Goal: Task Accomplishment & Management: Manage account settings

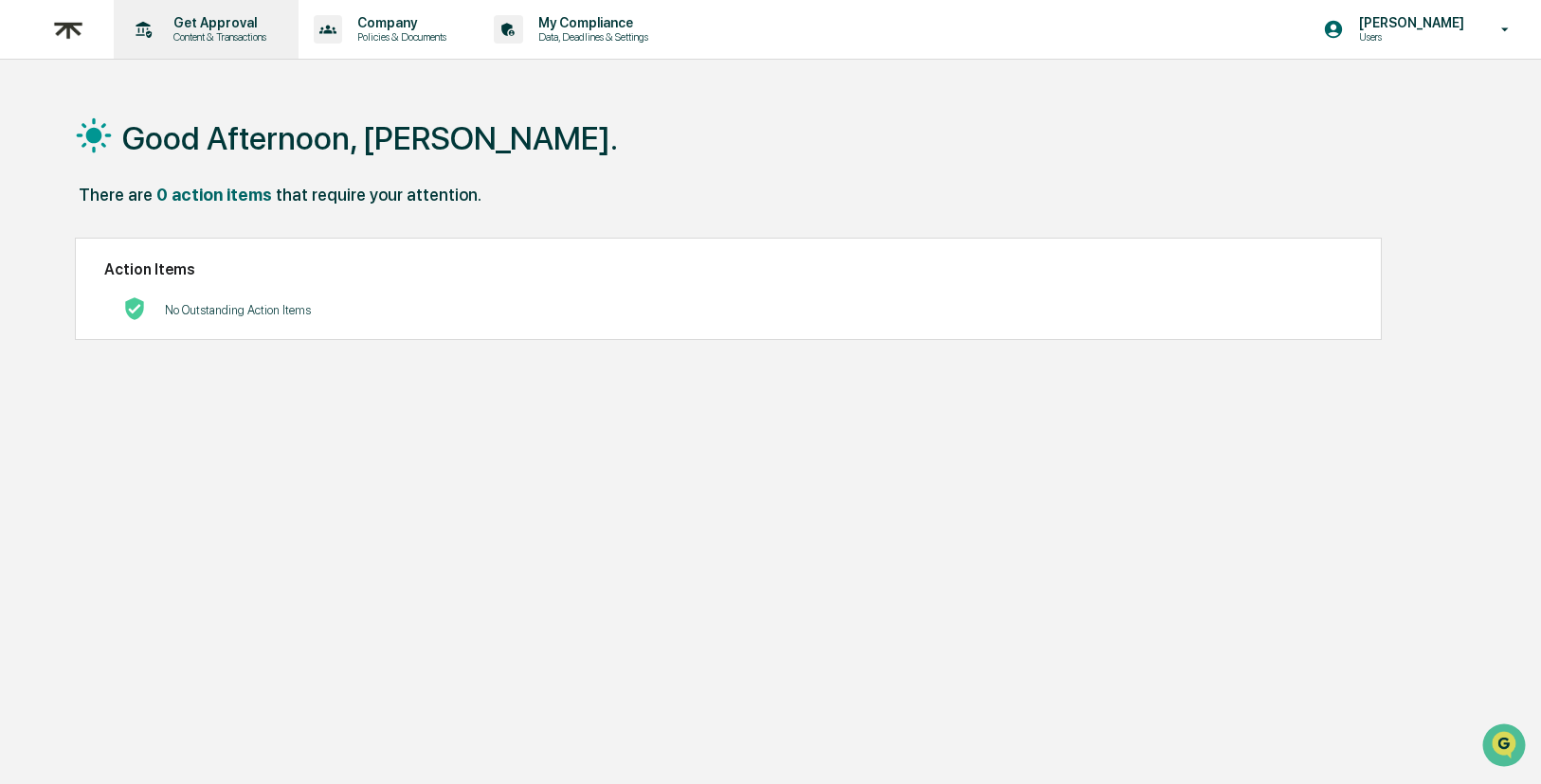
click at [237, 40] on p "Content & Transactions" at bounding box center [217, 37] width 117 height 13
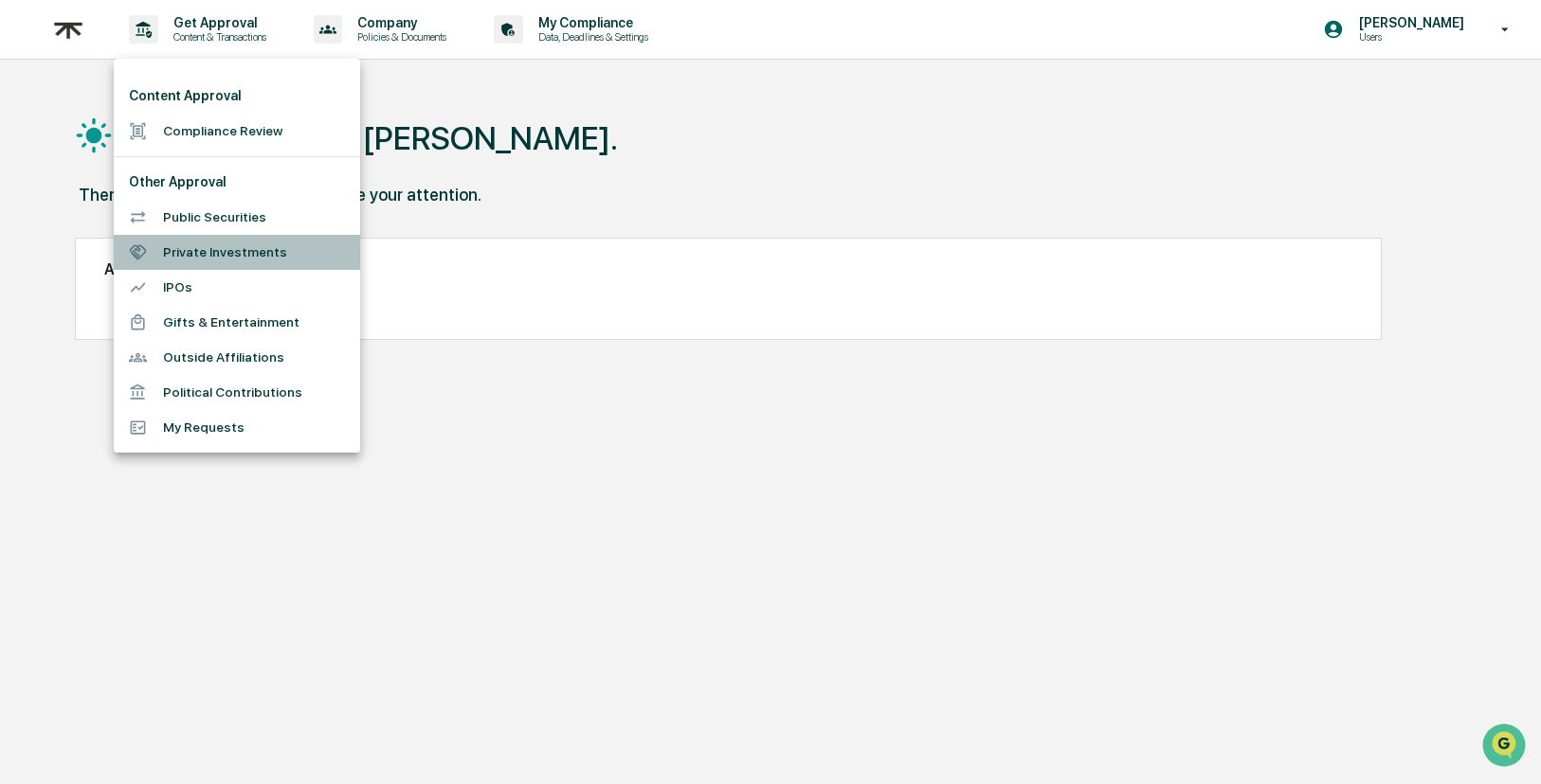
click at [231, 245] on li "Private Investments" at bounding box center [237, 252] width 246 height 35
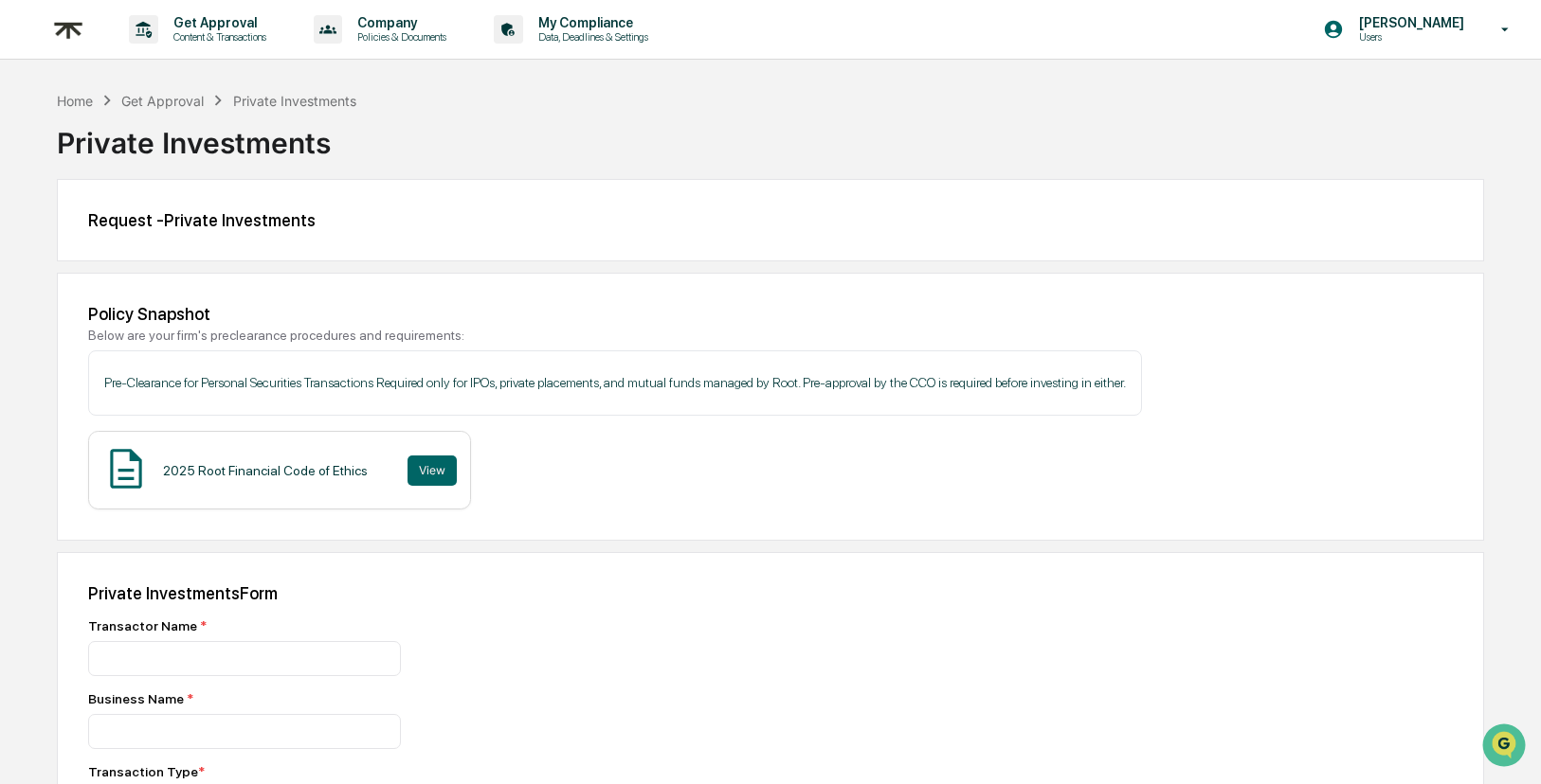
click at [179, 106] on div "Home Get Approval Private Investments" at bounding box center [207, 100] width 300 height 21
click at [178, 101] on div "Get Approval" at bounding box center [162, 100] width 82 height 16
drag, startPoint x: 156, startPoint y: 96, endPoint x: 188, endPoint y: 51, distance: 55.2
click at [157, 93] on div "Get Approval" at bounding box center [162, 100] width 82 height 16
click at [188, 36] on p "Content & Transactions" at bounding box center [217, 37] width 117 height 13
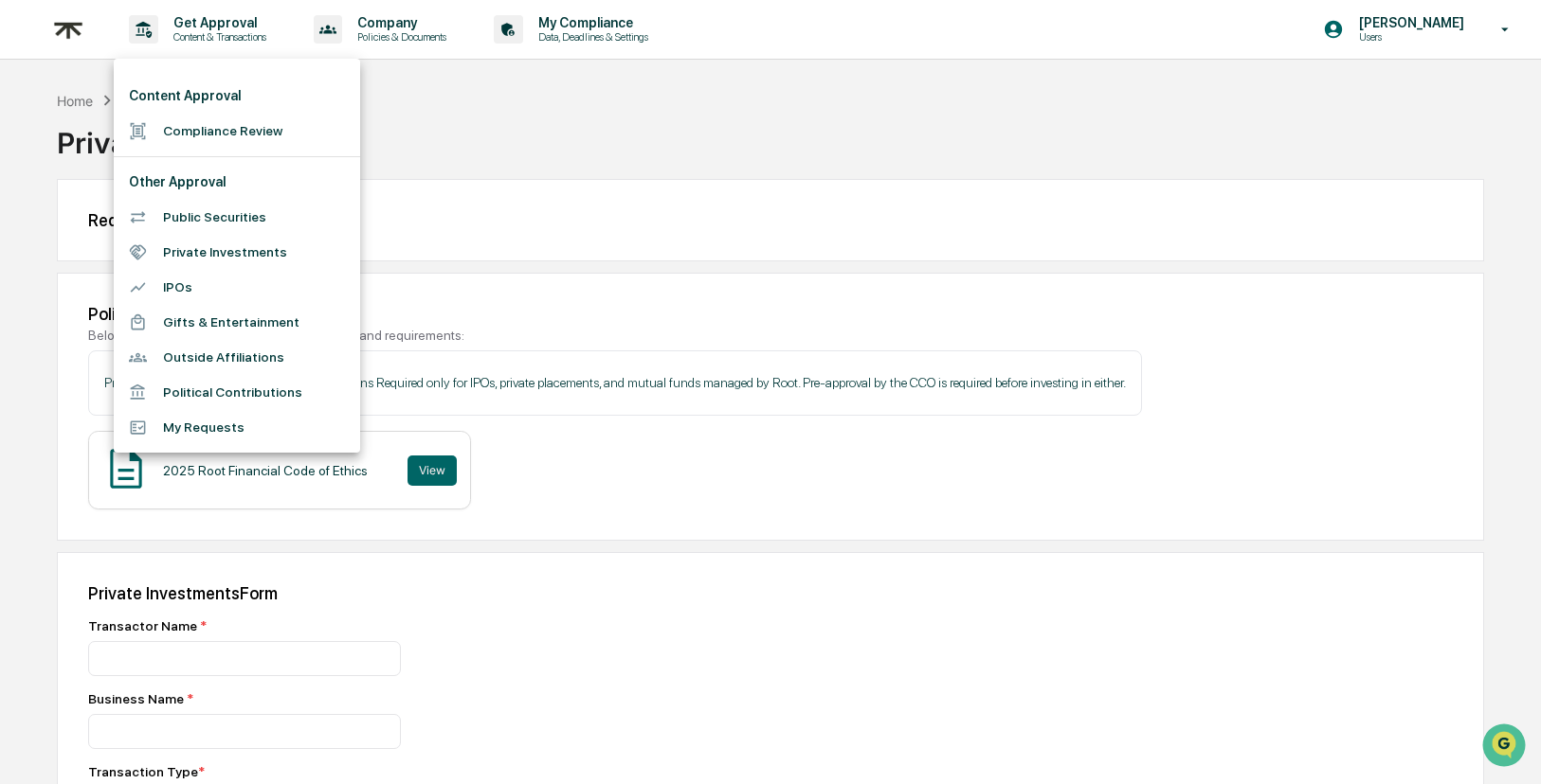
click at [209, 221] on li "Public Securities" at bounding box center [237, 217] width 246 height 35
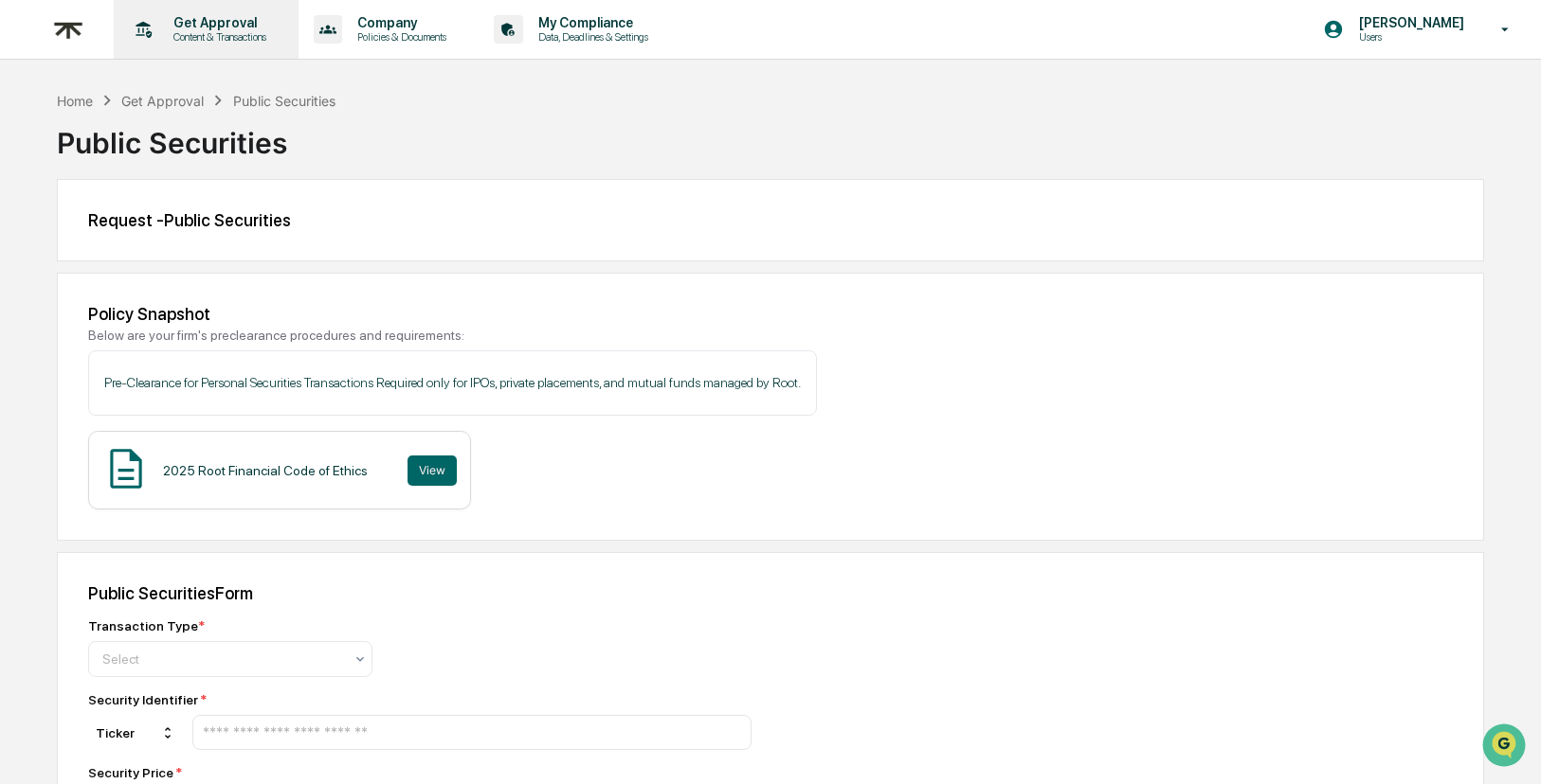
click at [198, 31] on p "Content & Transactions" at bounding box center [217, 37] width 117 height 13
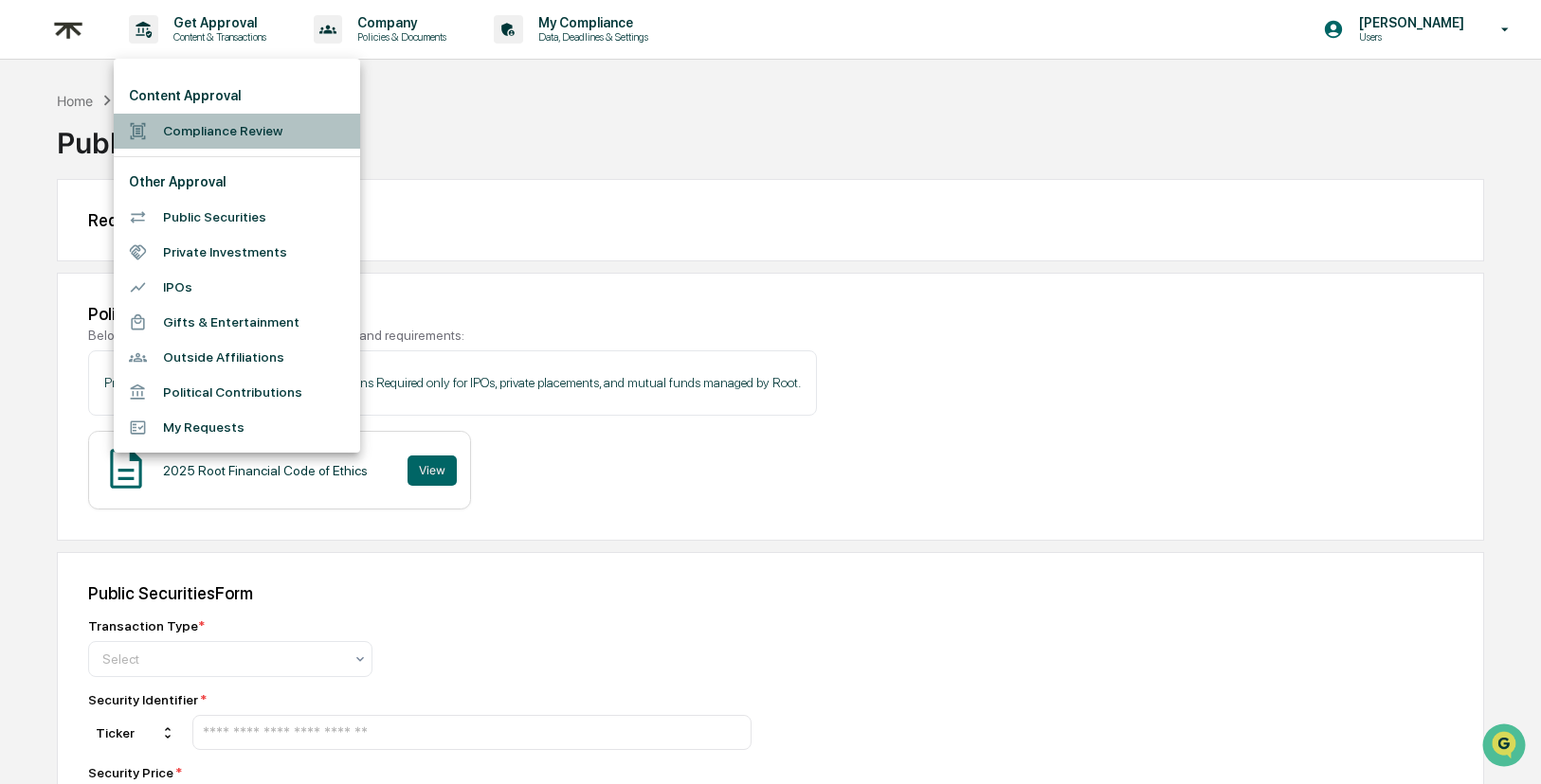
click at [222, 129] on li "Compliance Review" at bounding box center [237, 131] width 246 height 35
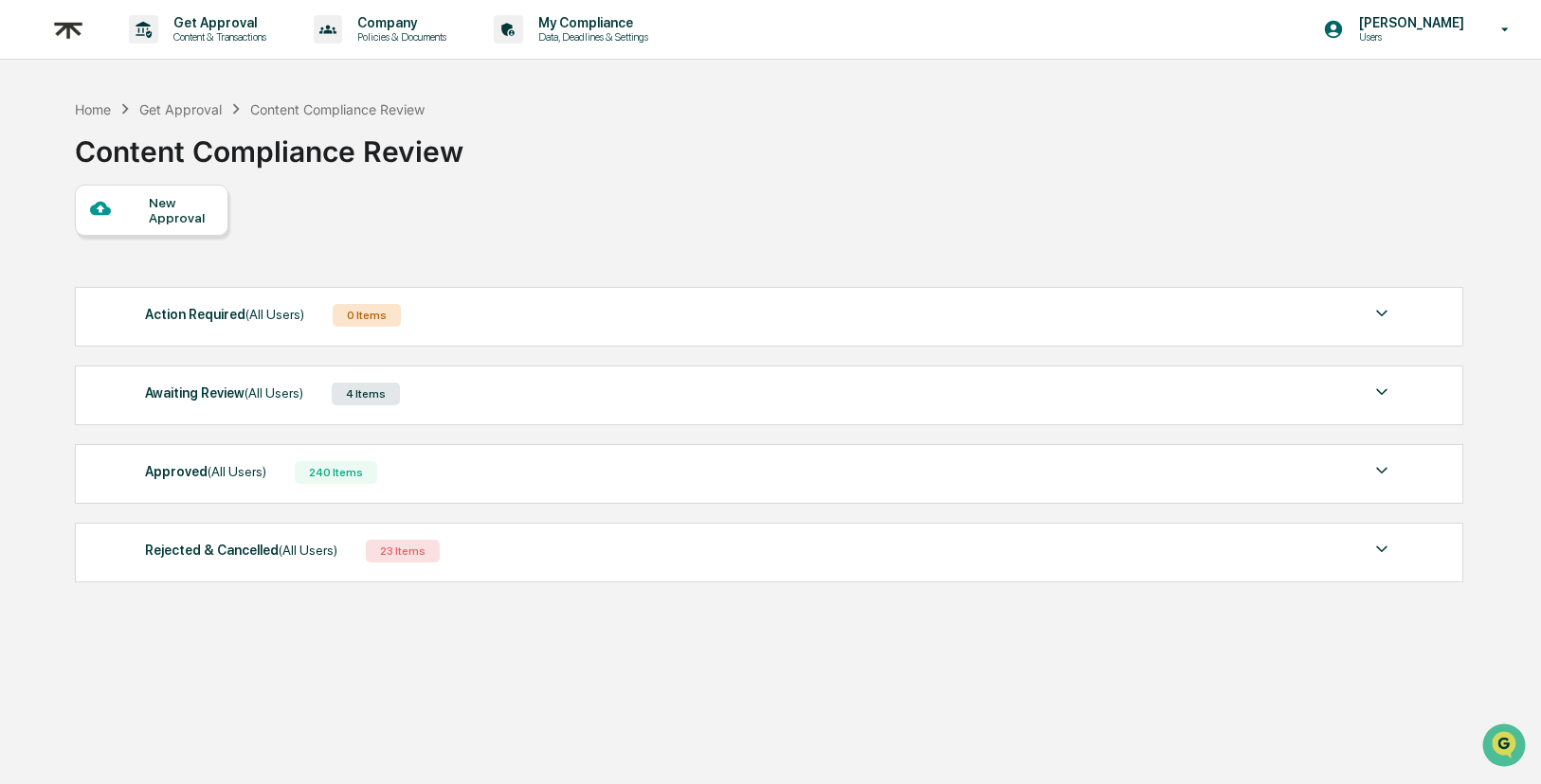
click at [198, 105] on div "Get Approval" at bounding box center [180, 109] width 82 height 16
drag, startPoint x: 170, startPoint y: 113, endPoint x: 124, endPoint y: 114, distance: 46.0
click at [169, 113] on div "Get Approval" at bounding box center [180, 109] width 82 height 16
click at [76, 113] on div "Home" at bounding box center [93, 109] width 36 height 16
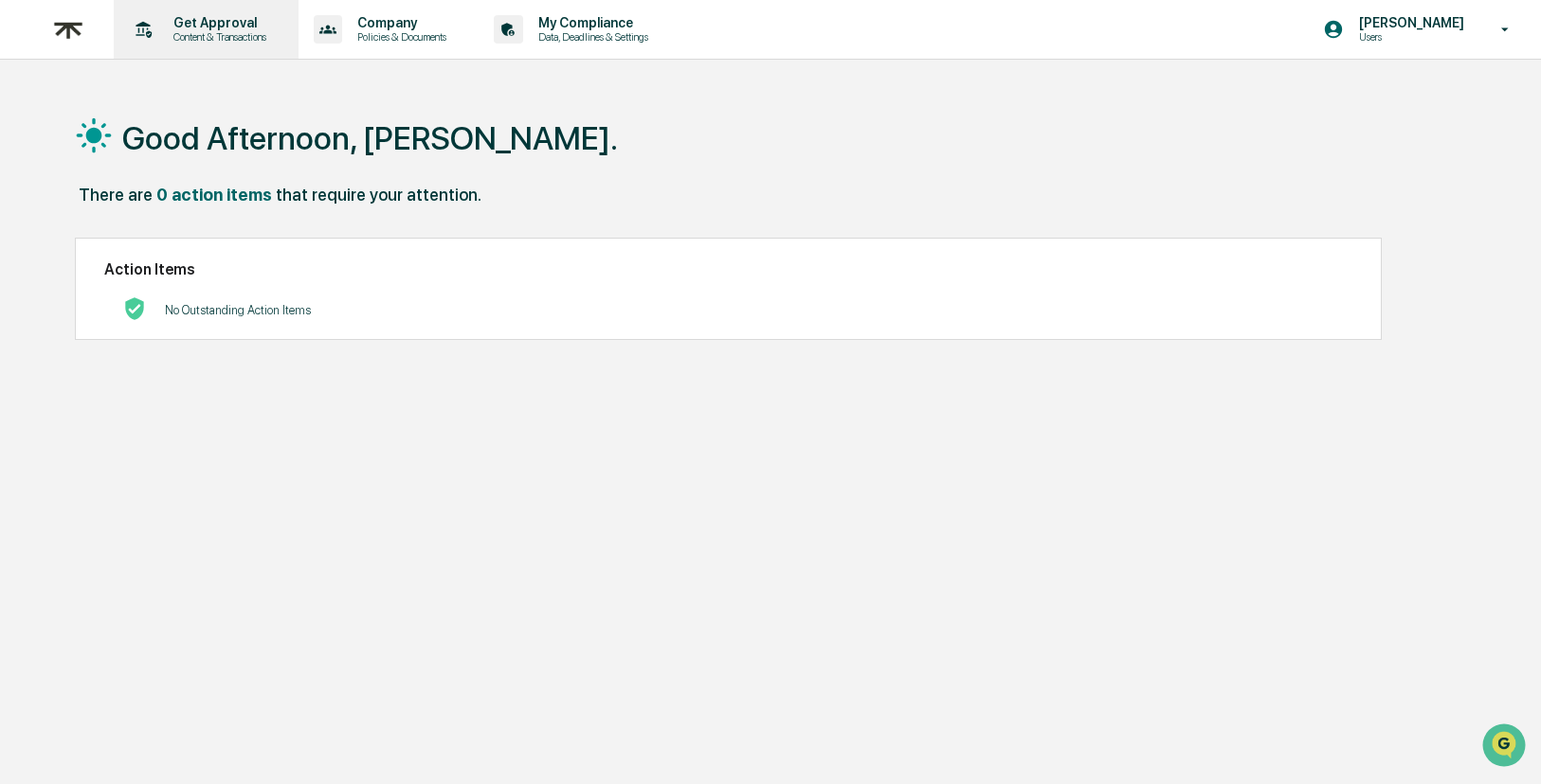
click at [198, 35] on p "Content & Transactions" at bounding box center [217, 37] width 117 height 13
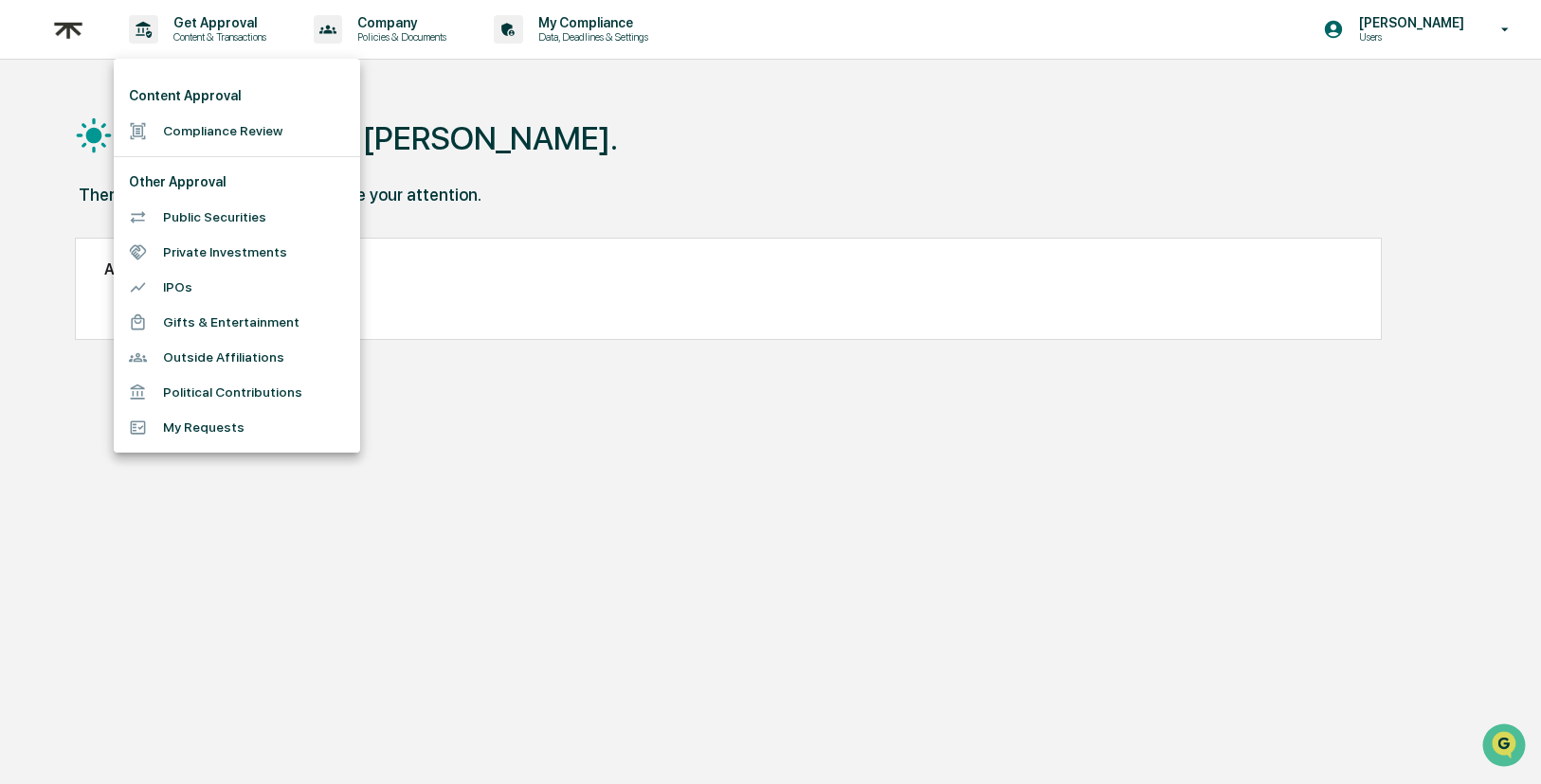
click at [226, 217] on li "Public Securities" at bounding box center [237, 217] width 246 height 35
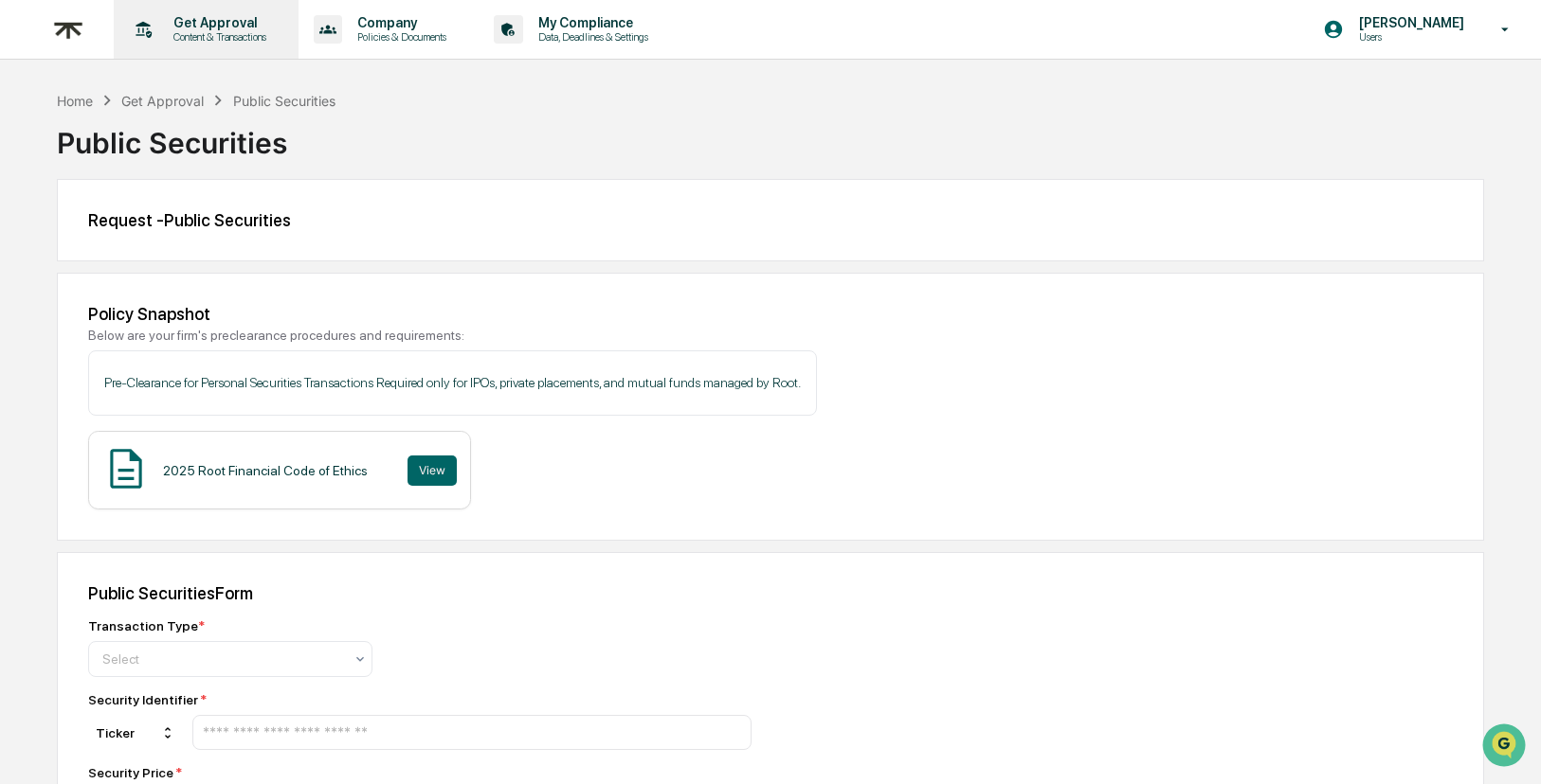
click at [152, 45] on div "Get Approval Content & Transactions" at bounding box center [204, 30] width 166 height 59
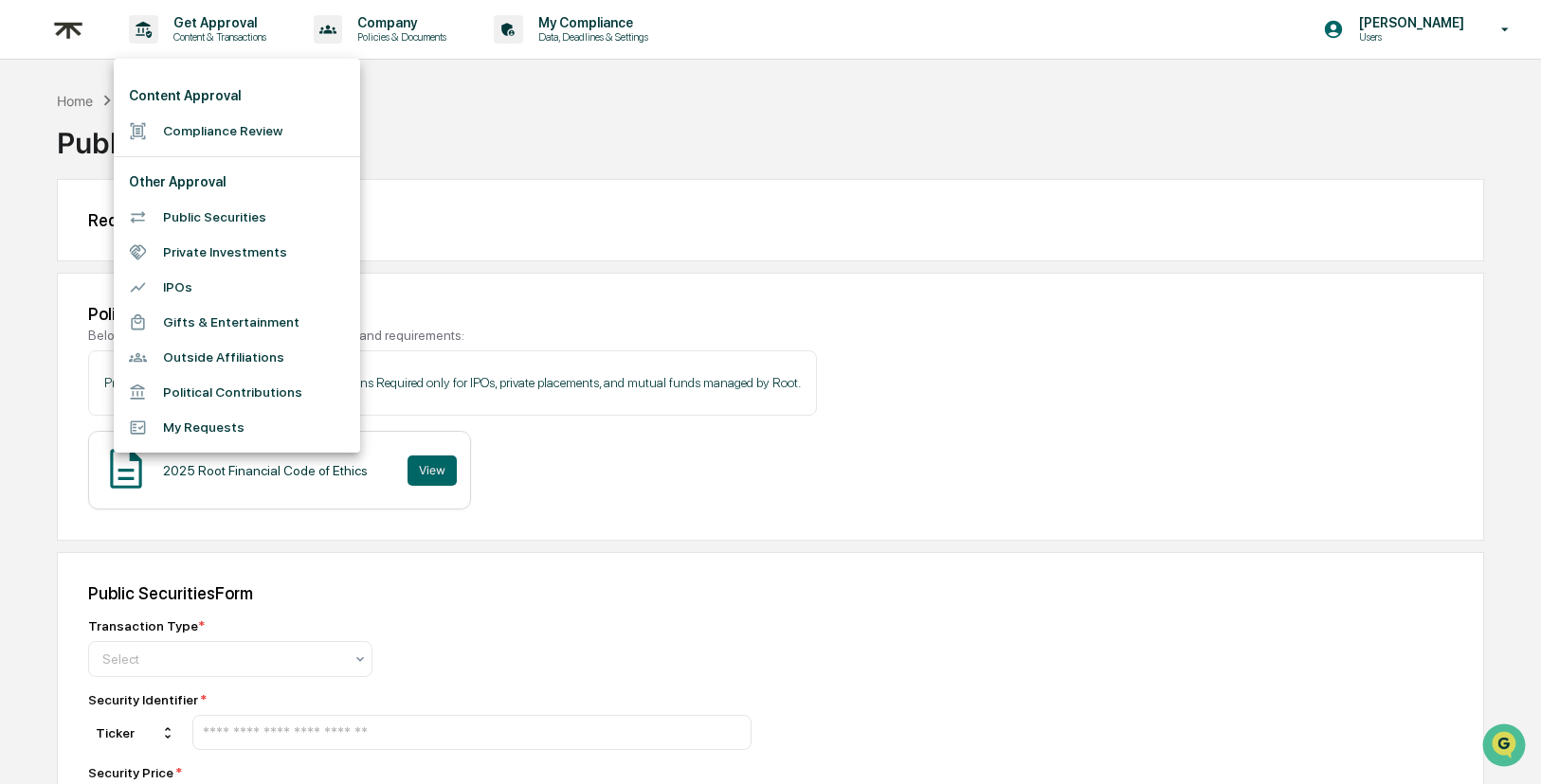
click at [219, 130] on li "Compliance Review" at bounding box center [237, 131] width 246 height 35
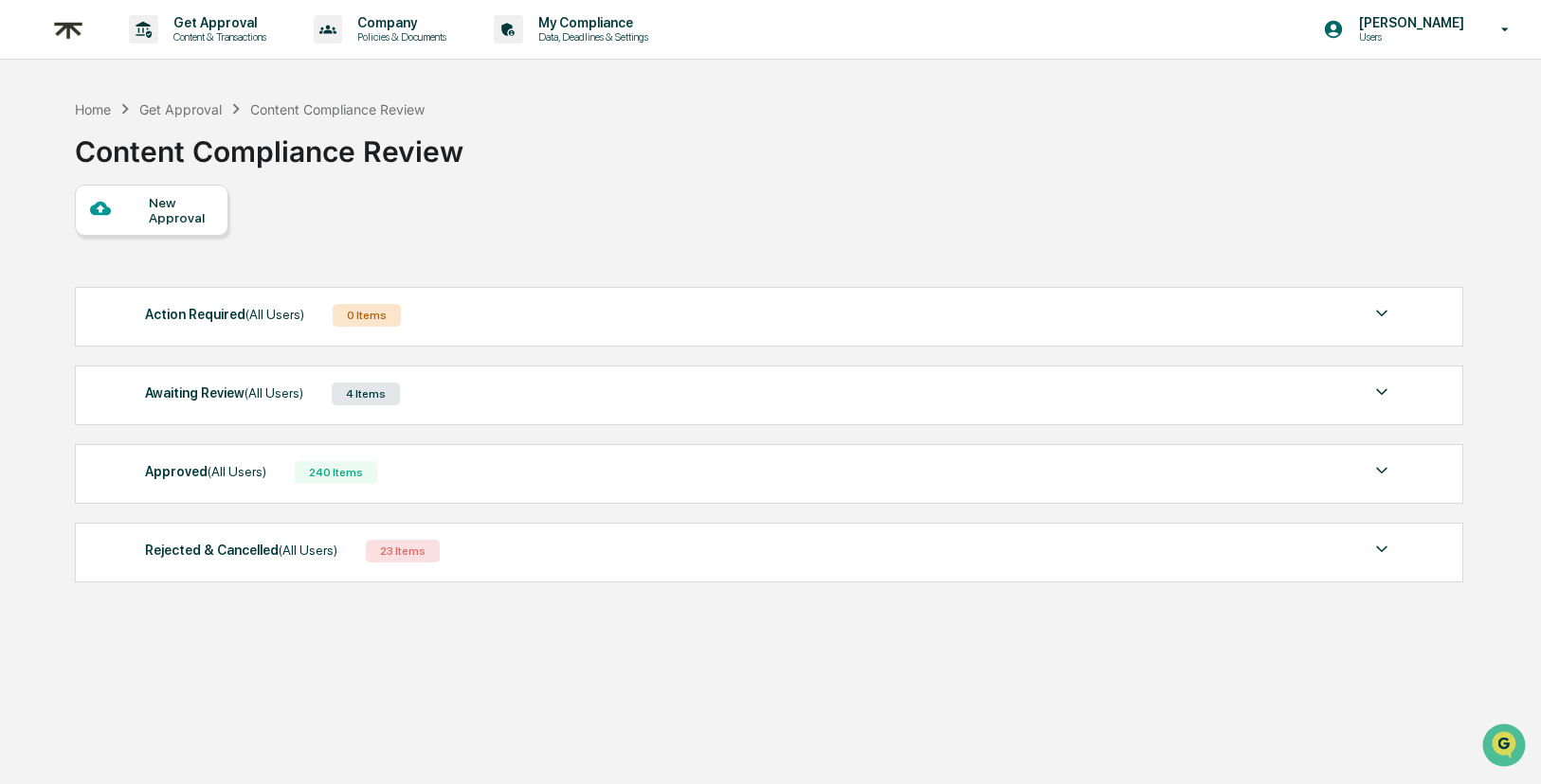
click at [1154, 475] on div "Approved (All Users) 240 Items" at bounding box center [769, 473] width 1248 height 27
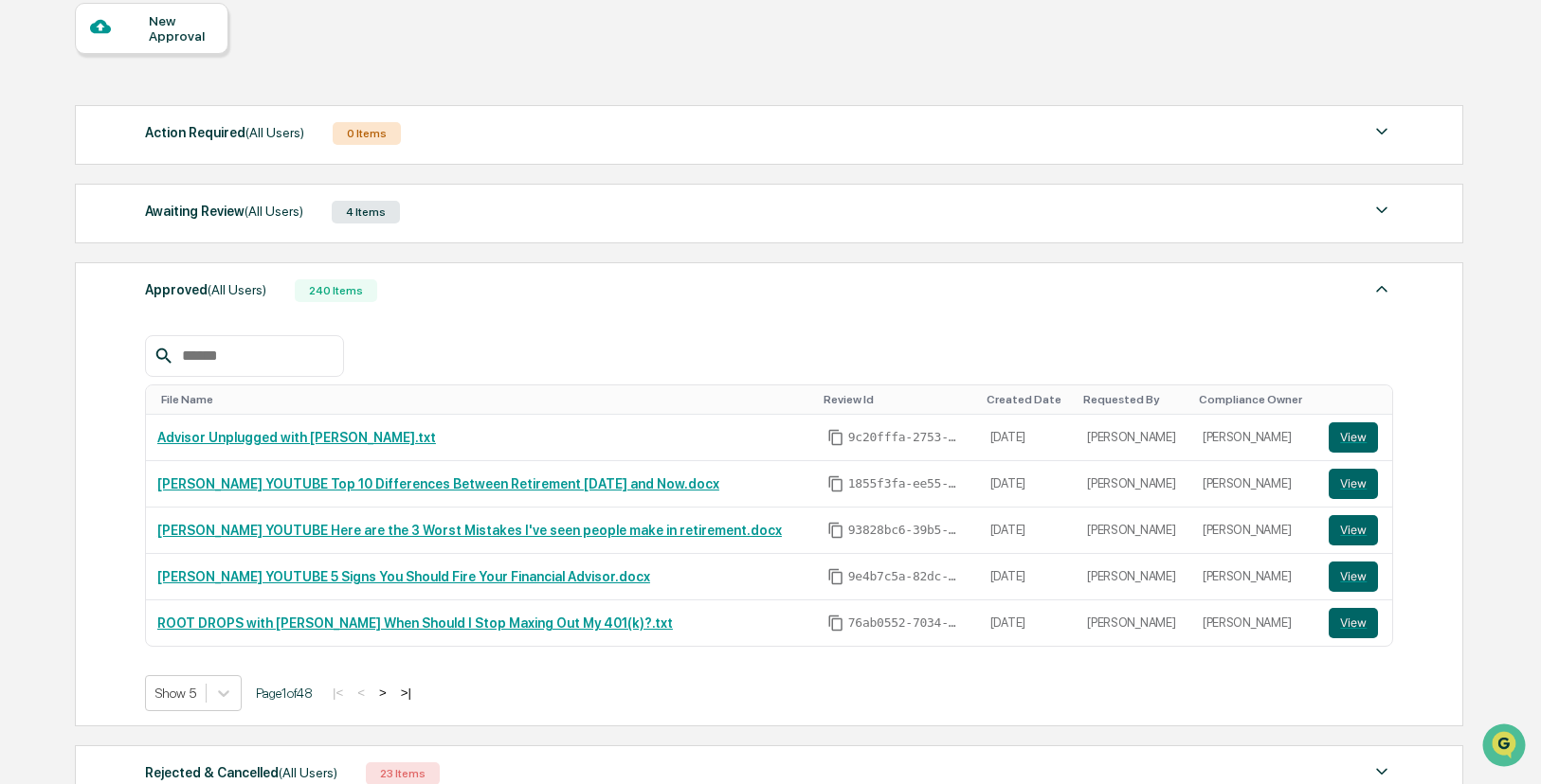
scroll to position [179, 0]
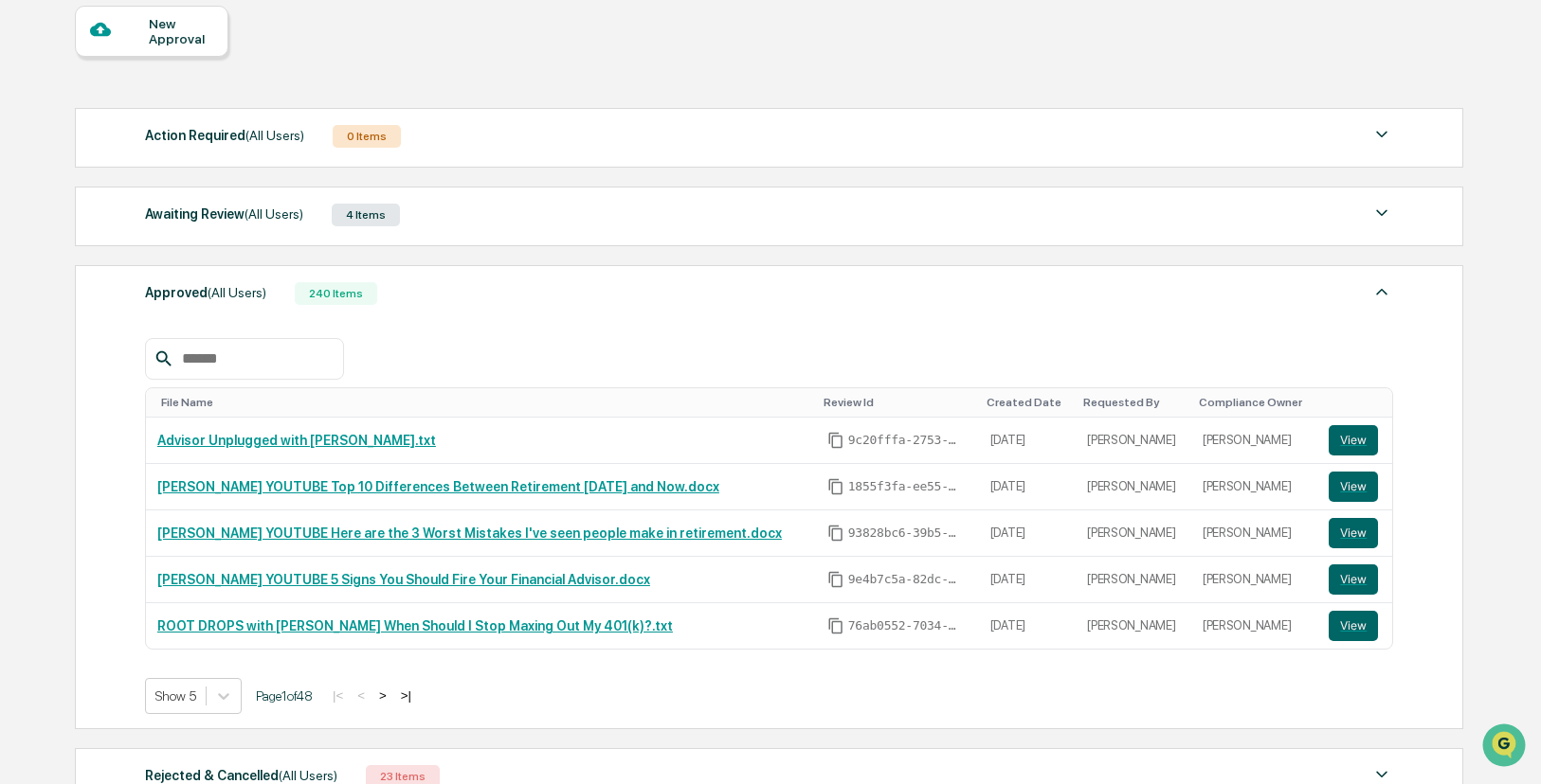
click at [621, 211] on div "Awaiting Review (All Users) 4 Items" at bounding box center [769, 216] width 1248 height 27
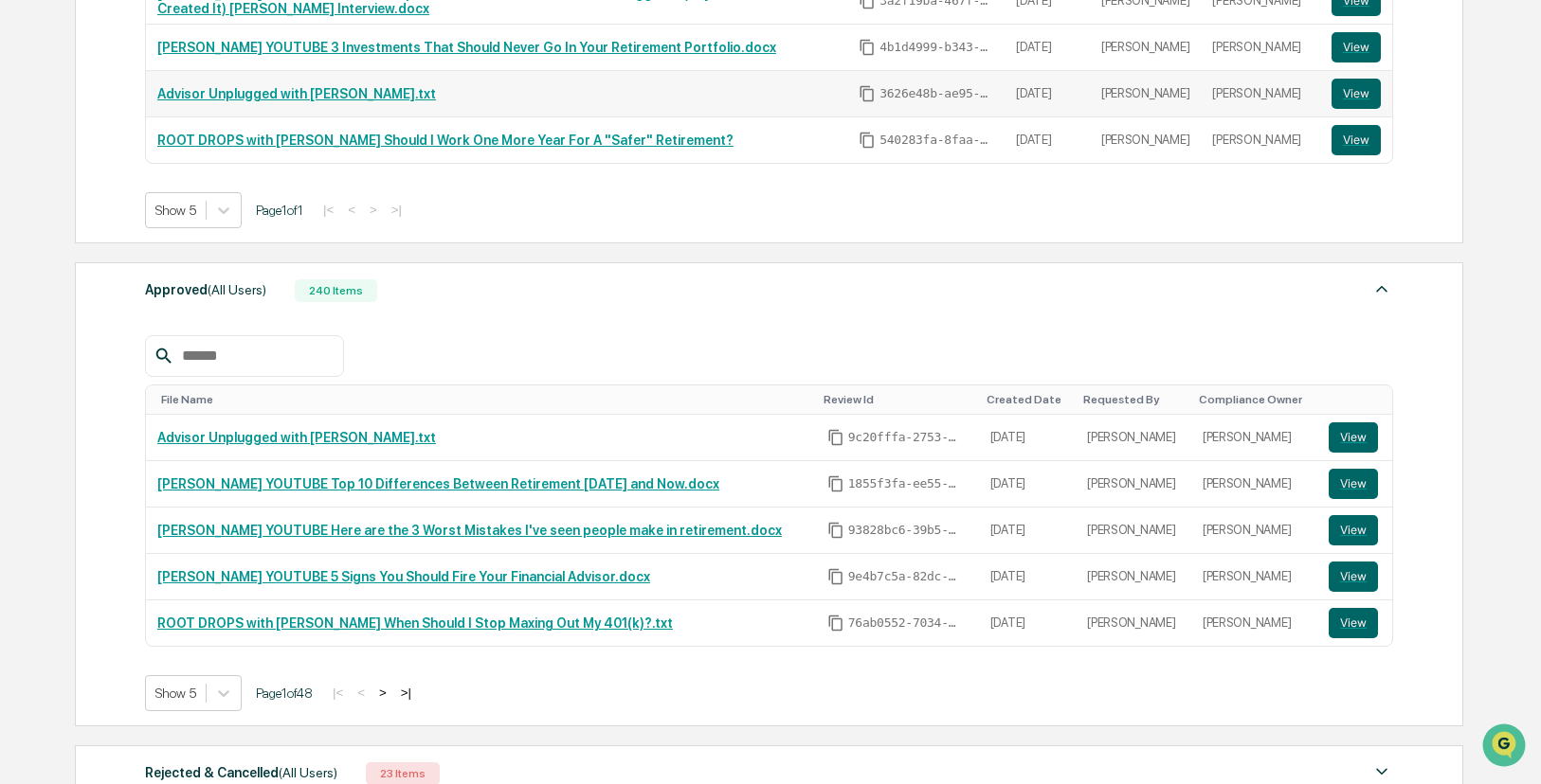
scroll to position [724, 0]
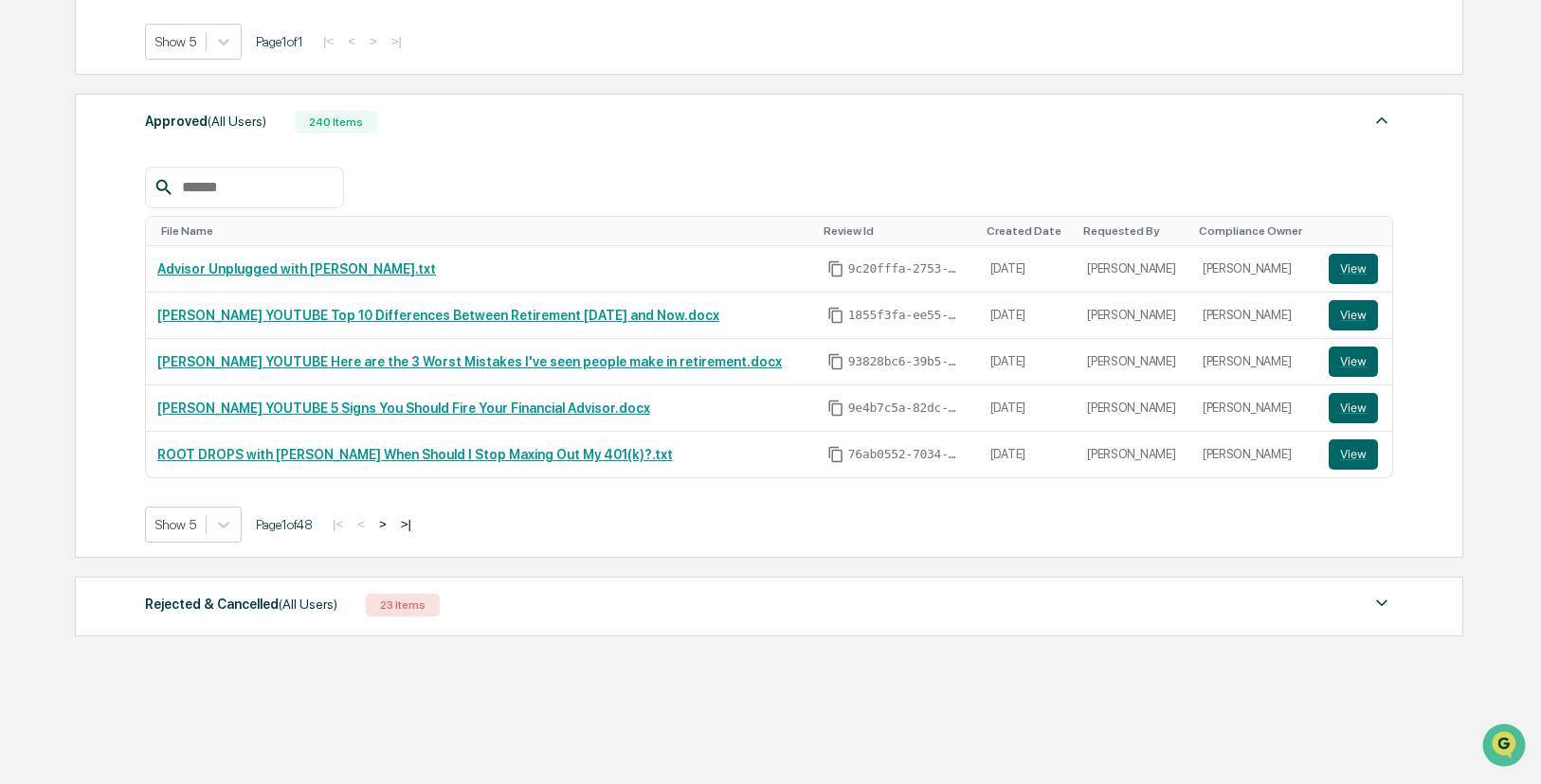
click at [1173, 615] on div "Rejected & Cancelled (All Users) 23 Items" at bounding box center [769, 606] width 1248 height 27
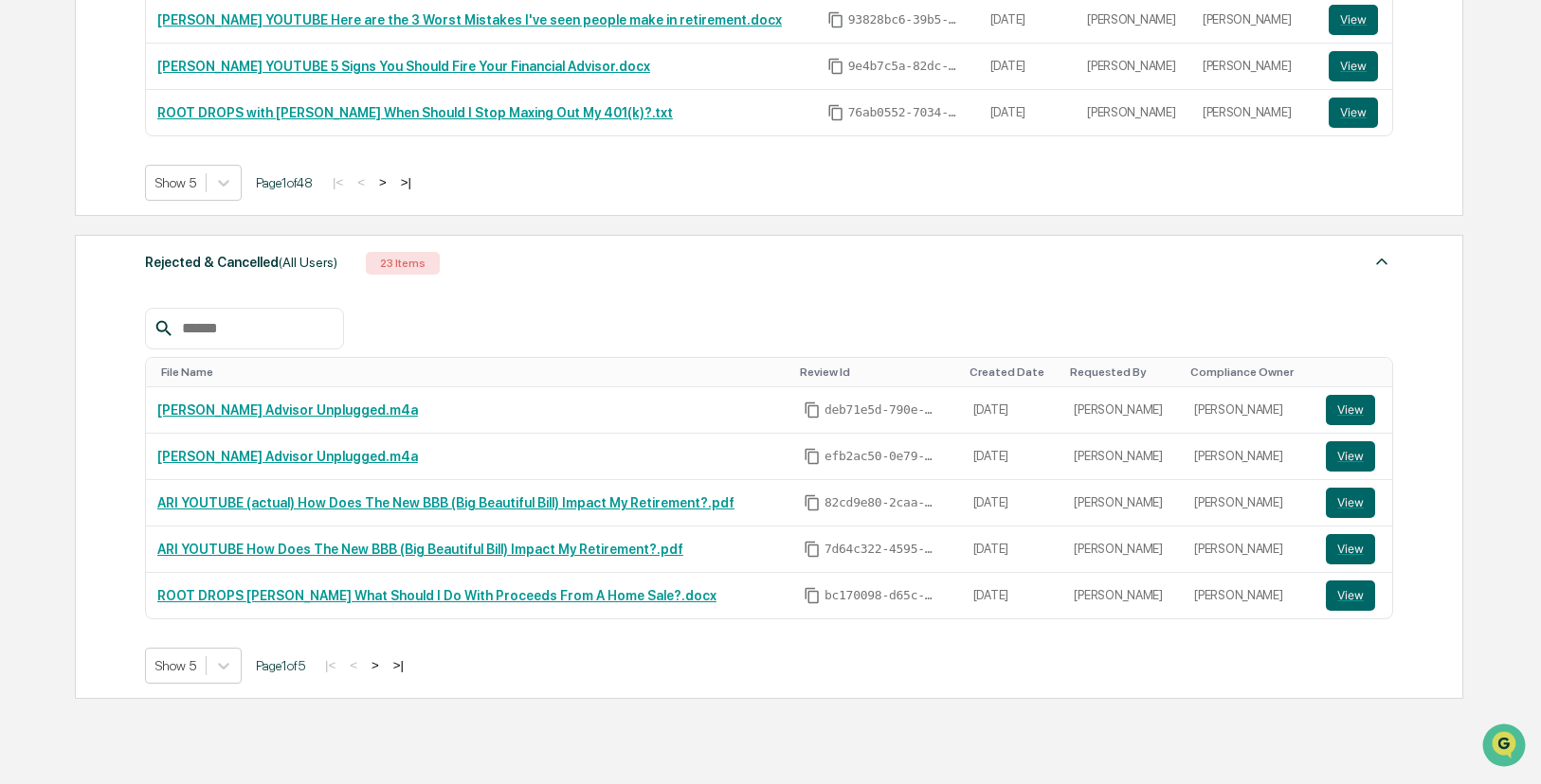
scroll to position [1083, 0]
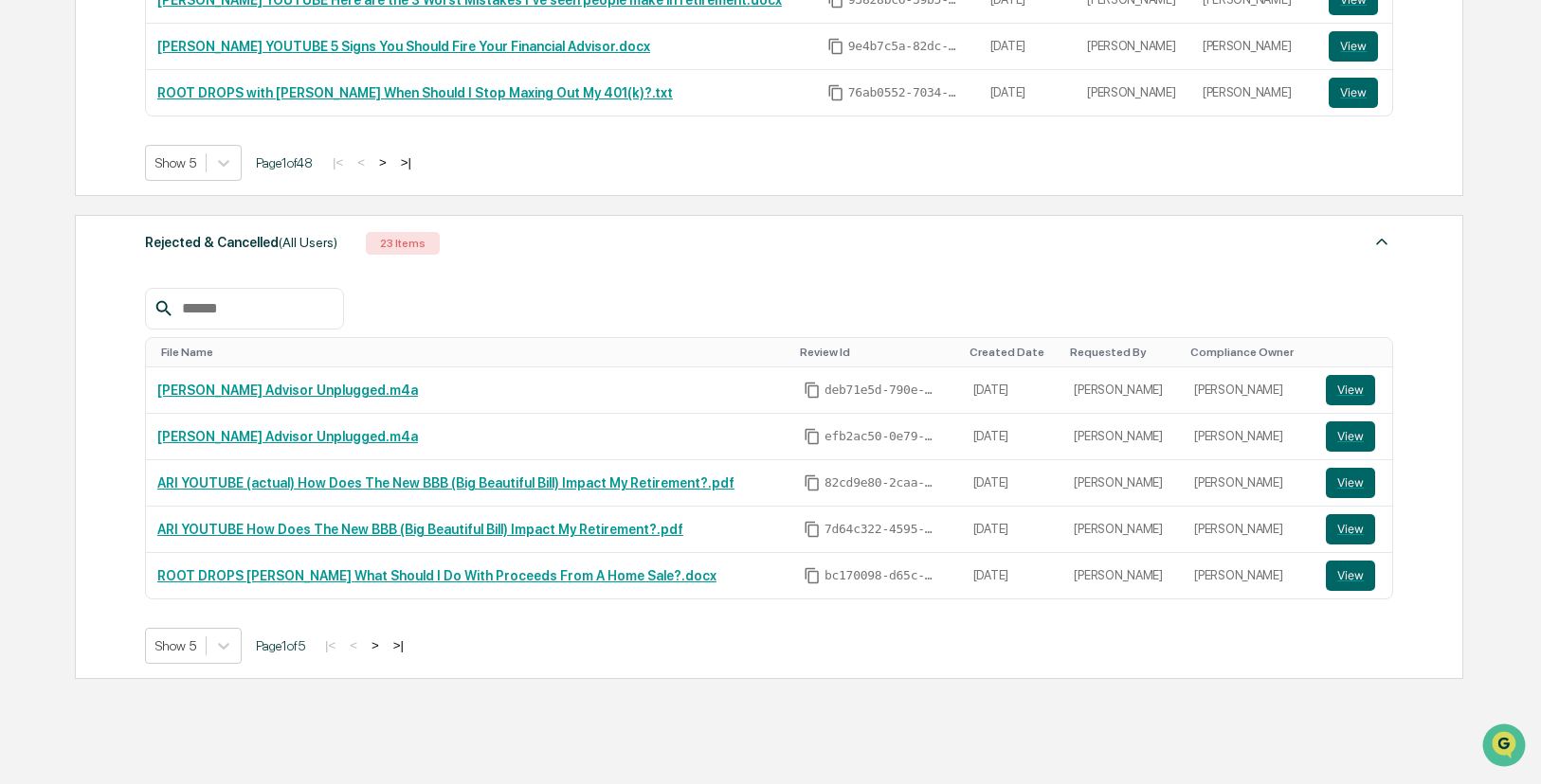
click at [385, 647] on button ">" at bounding box center [375, 645] width 19 height 16
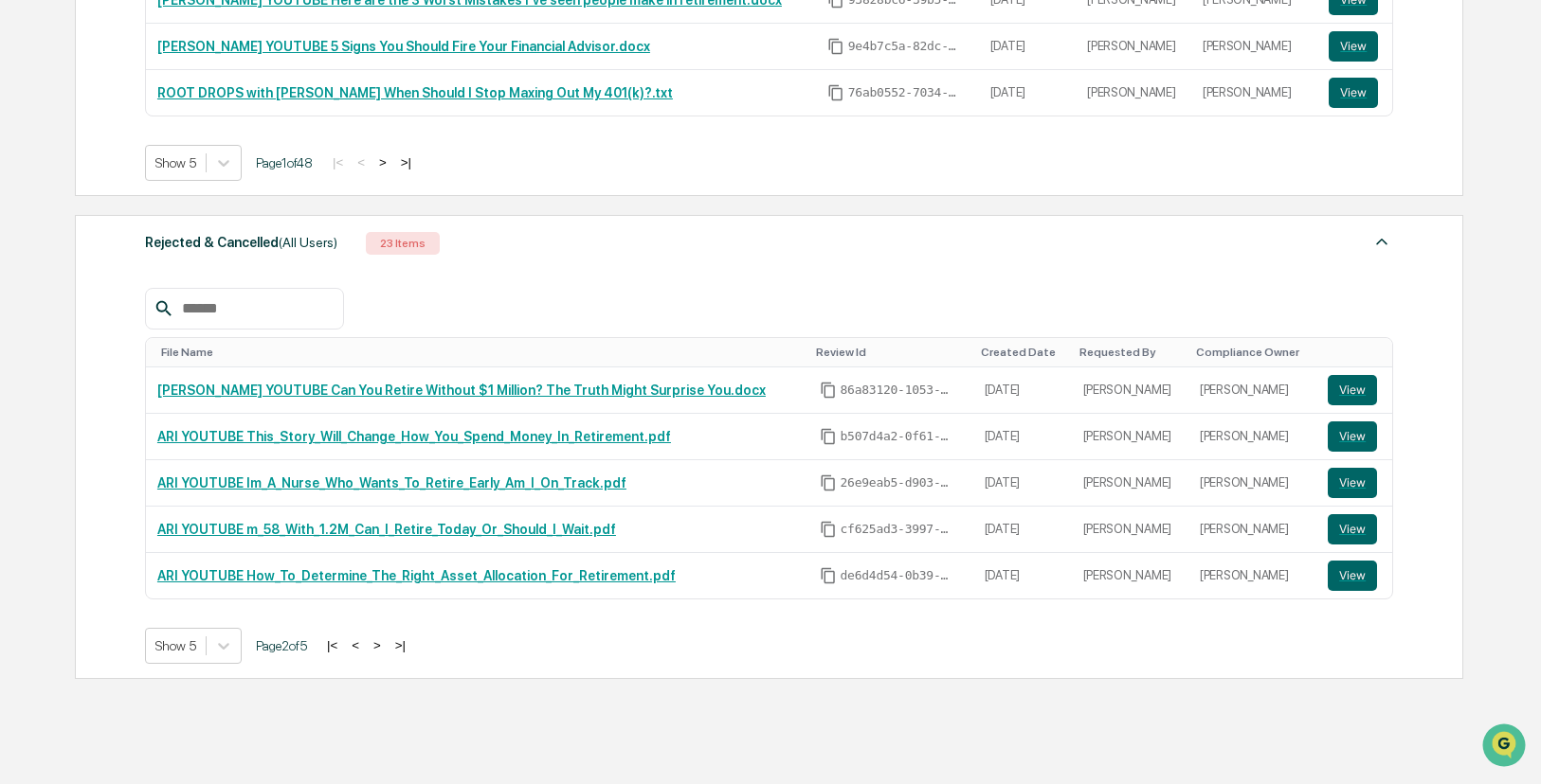
click at [386, 647] on button ">" at bounding box center [377, 645] width 19 height 16
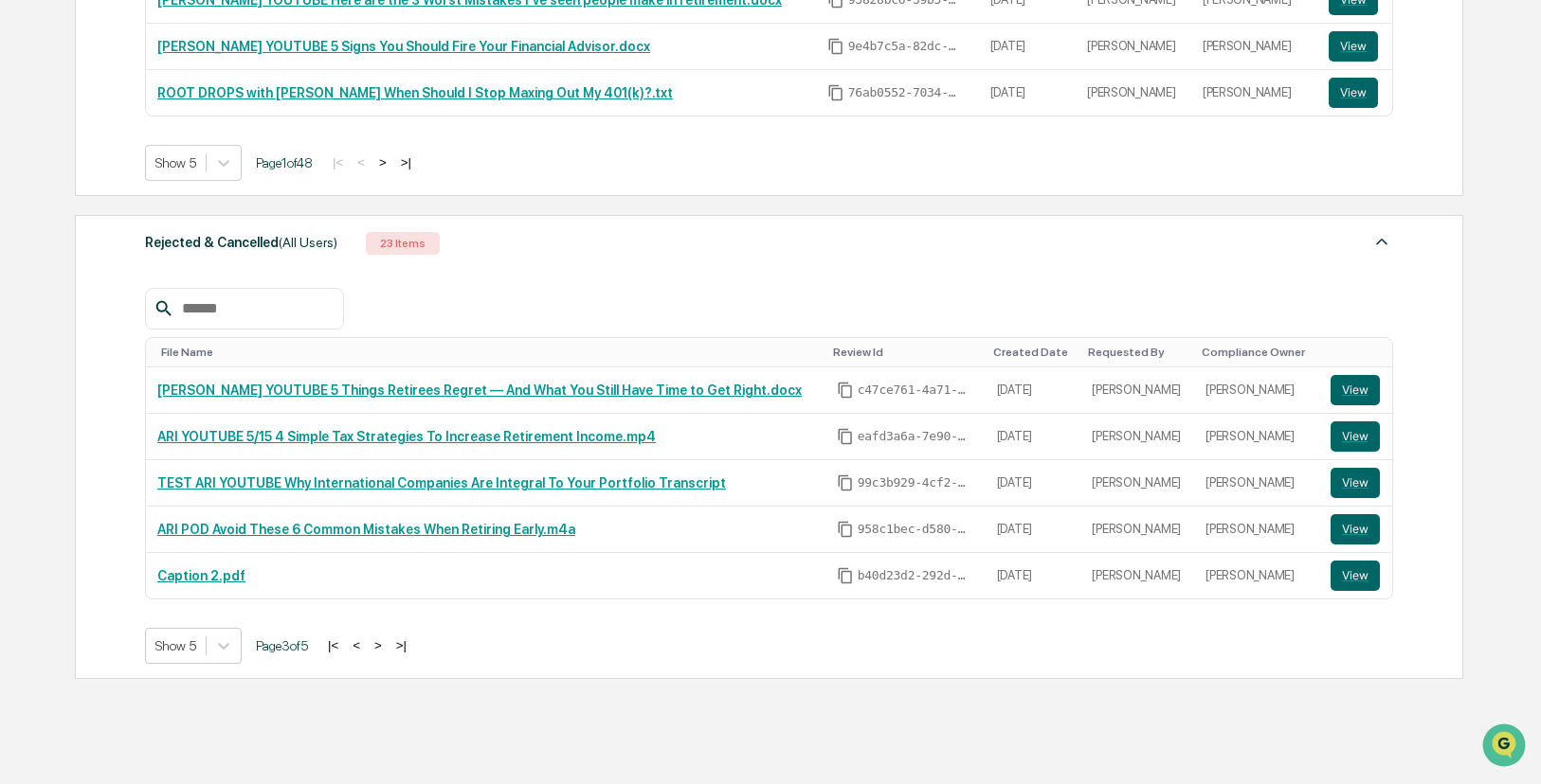
click at [387, 647] on button ">" at bounding box center [378, 645] width 19 height 16
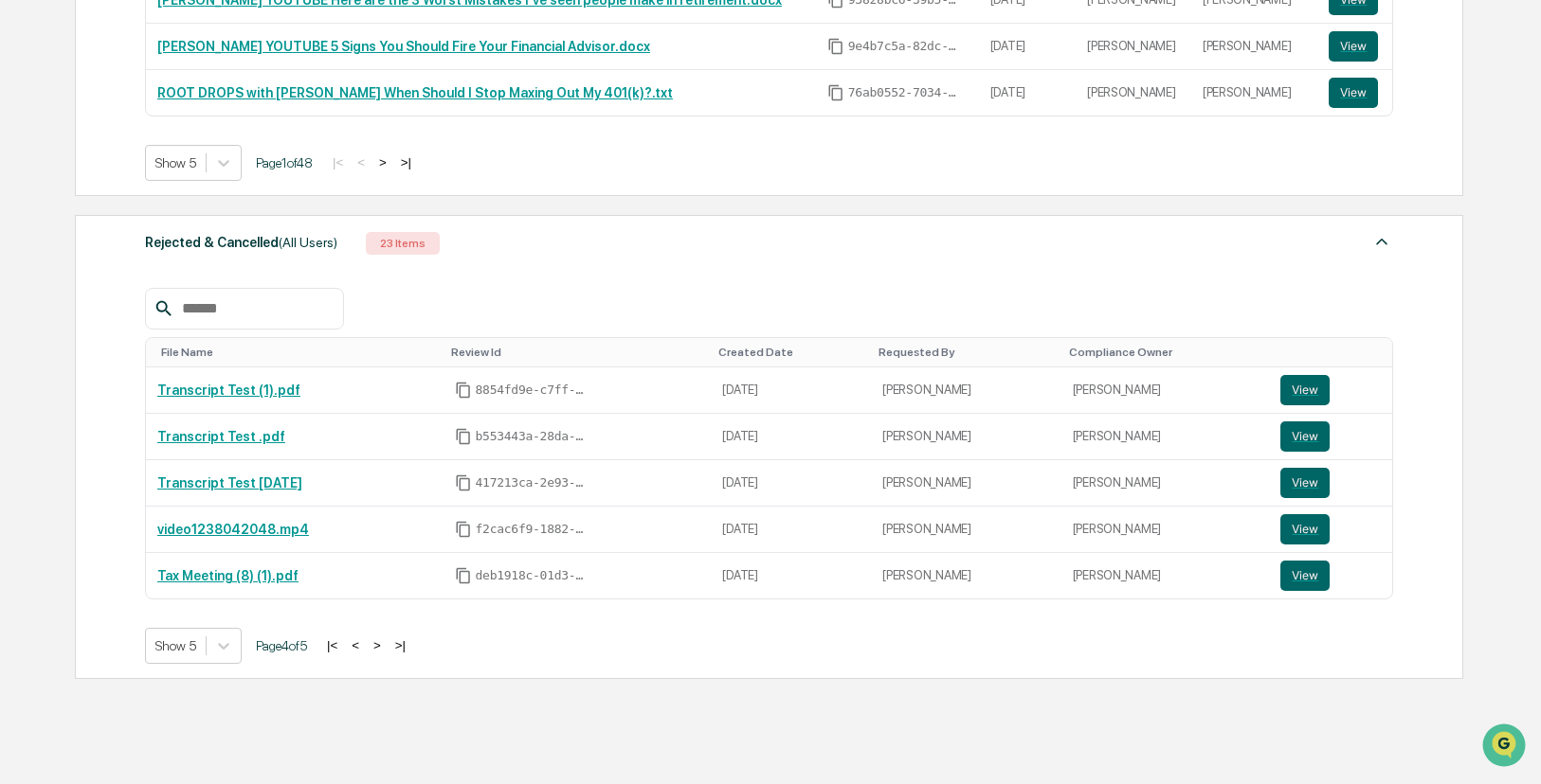
click at [386, 647] on button ">" at bounding box center [377, 645] width 19 height 16
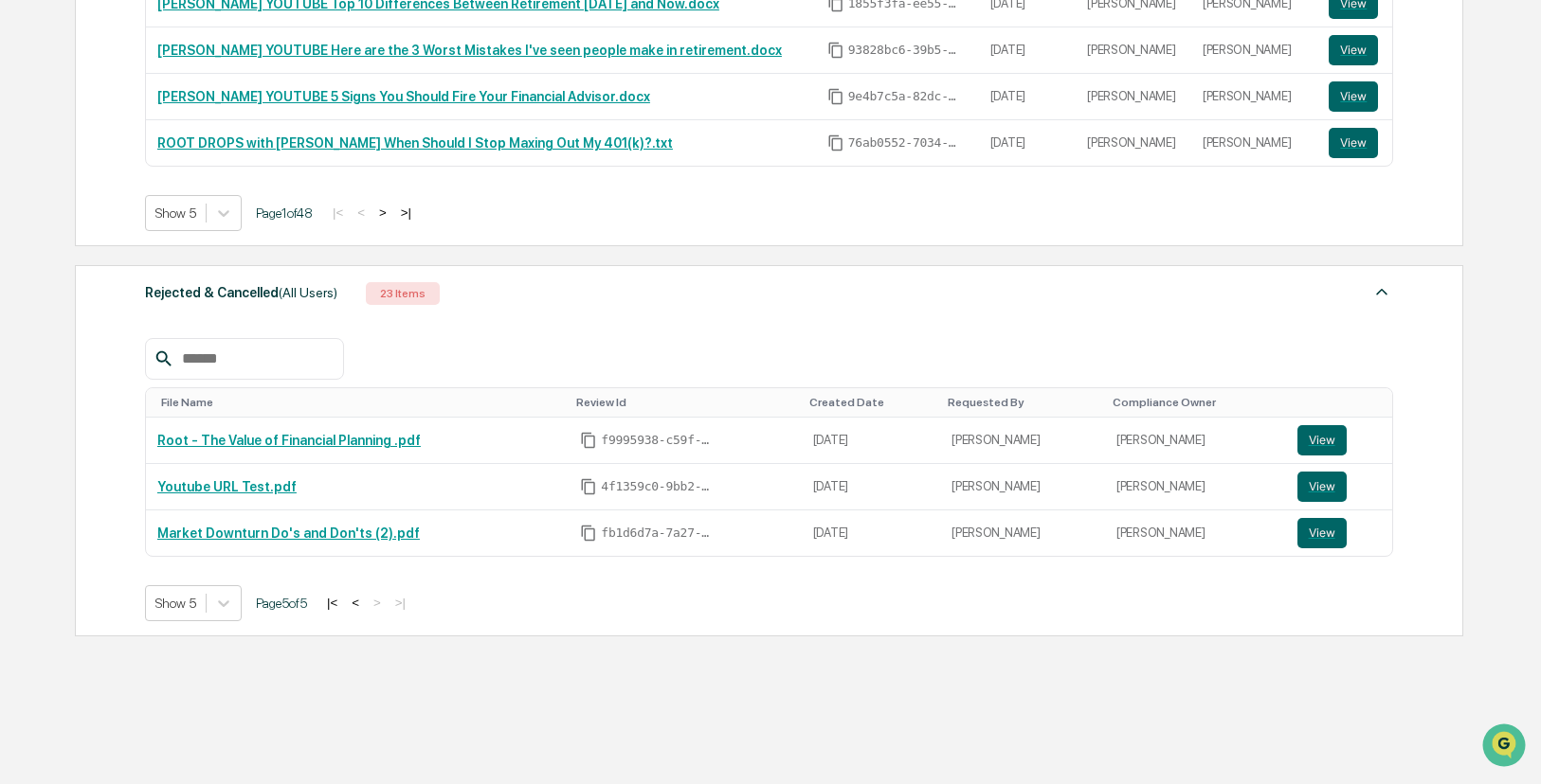
scroll to position [1035, 0]
click at [364, 604] on button "<" at bounding box center [355, 603] width 19 height 16
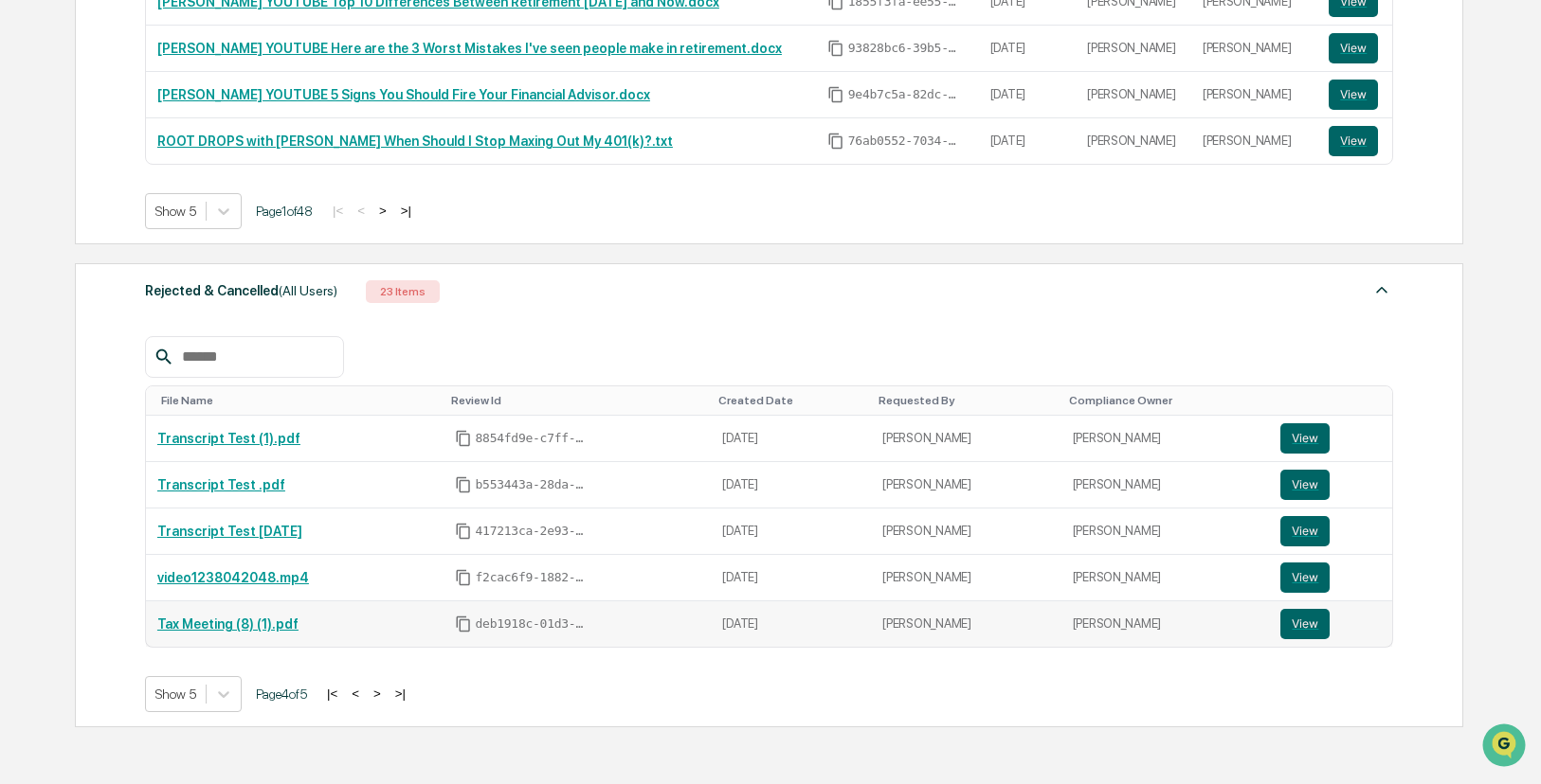
click at [246, 622] on link "Tax Meeting (8) (1).pdf" at bounding box center [228, 624] width 141 height 15
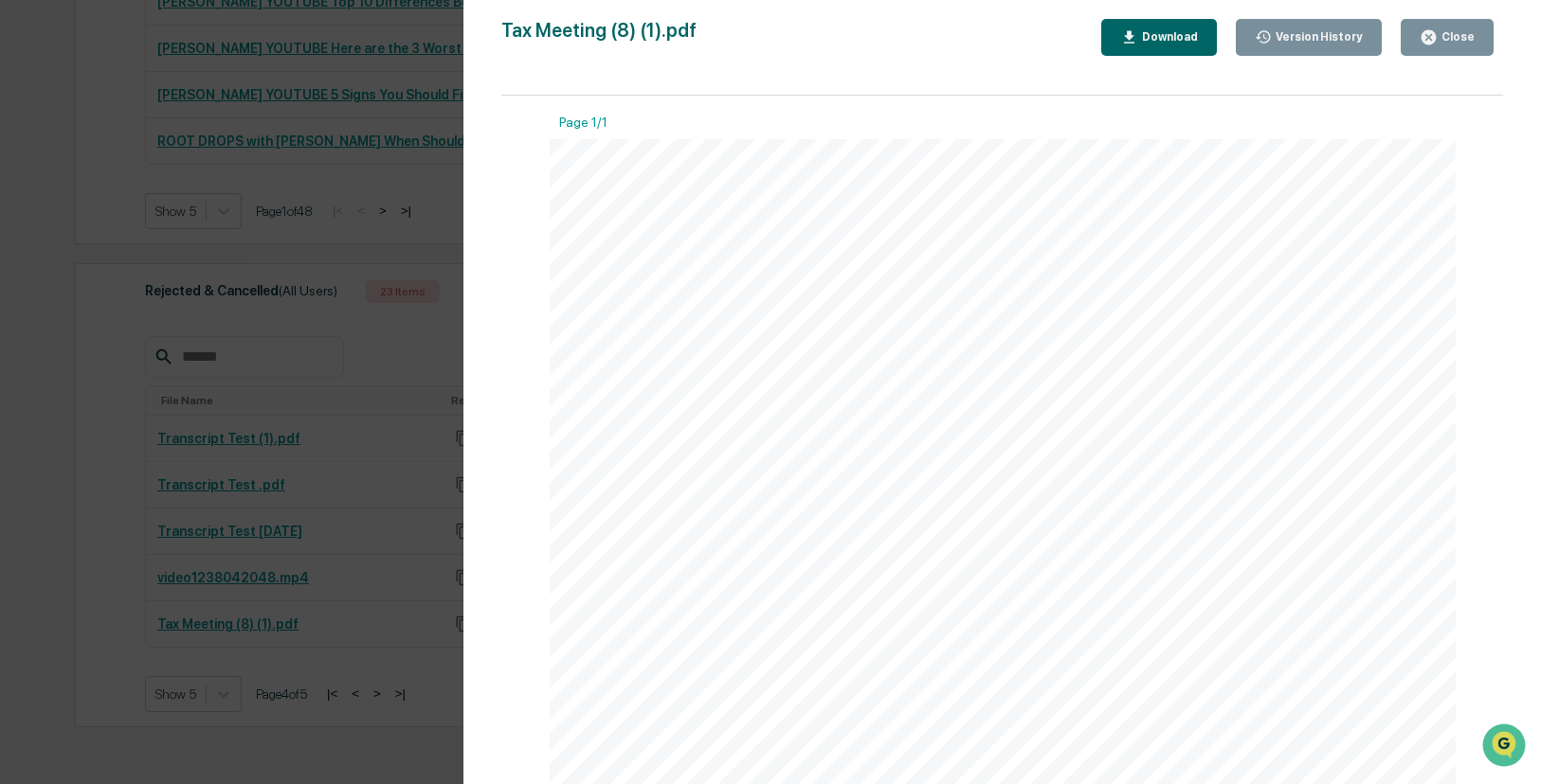
click at [1450, 46] on button "Close" at bounding box center [1447, 37] width 93 height 37
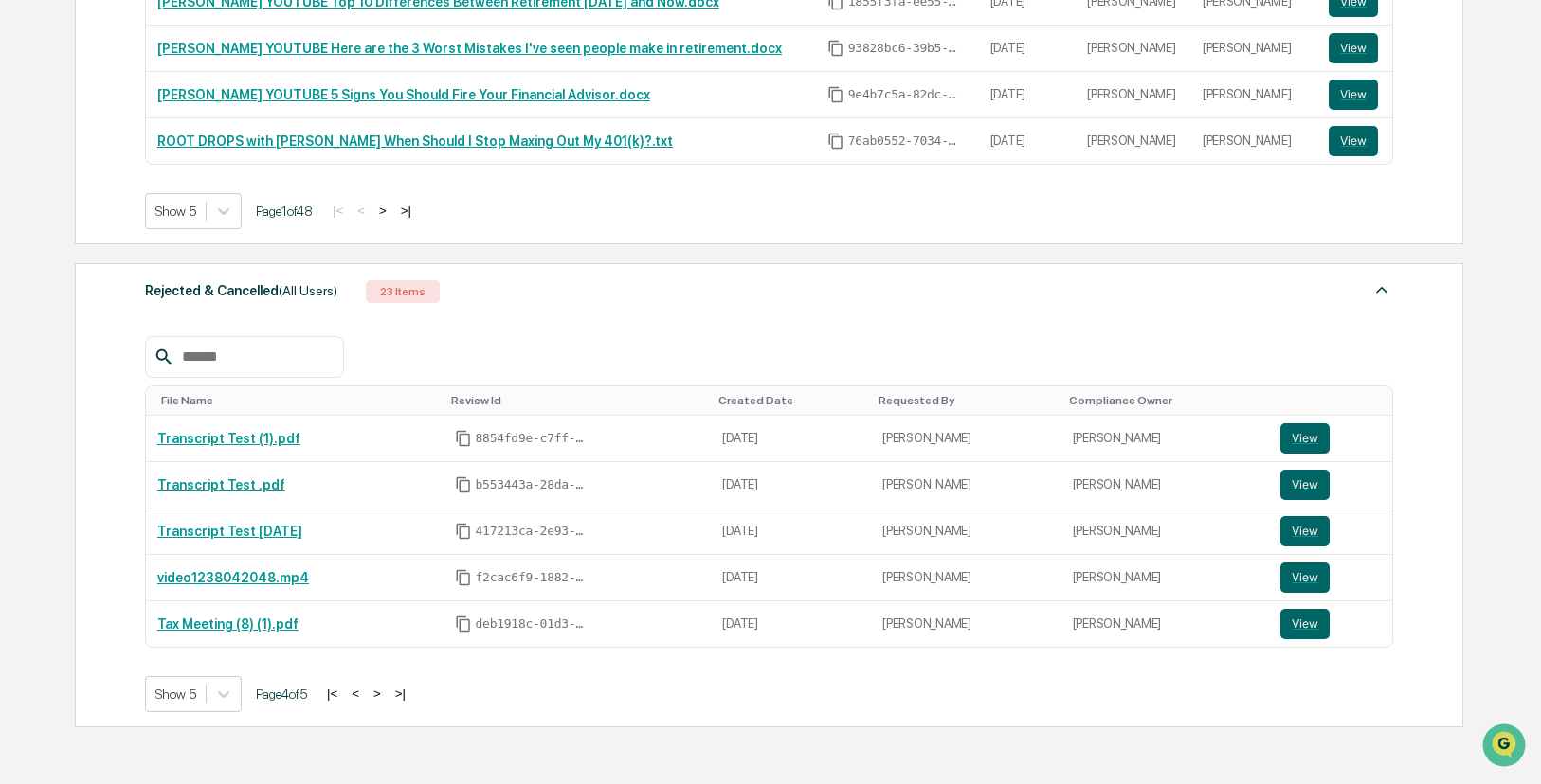
click at [386, 692] on button ">" at bounding box center [377, 693] width 19 height 16
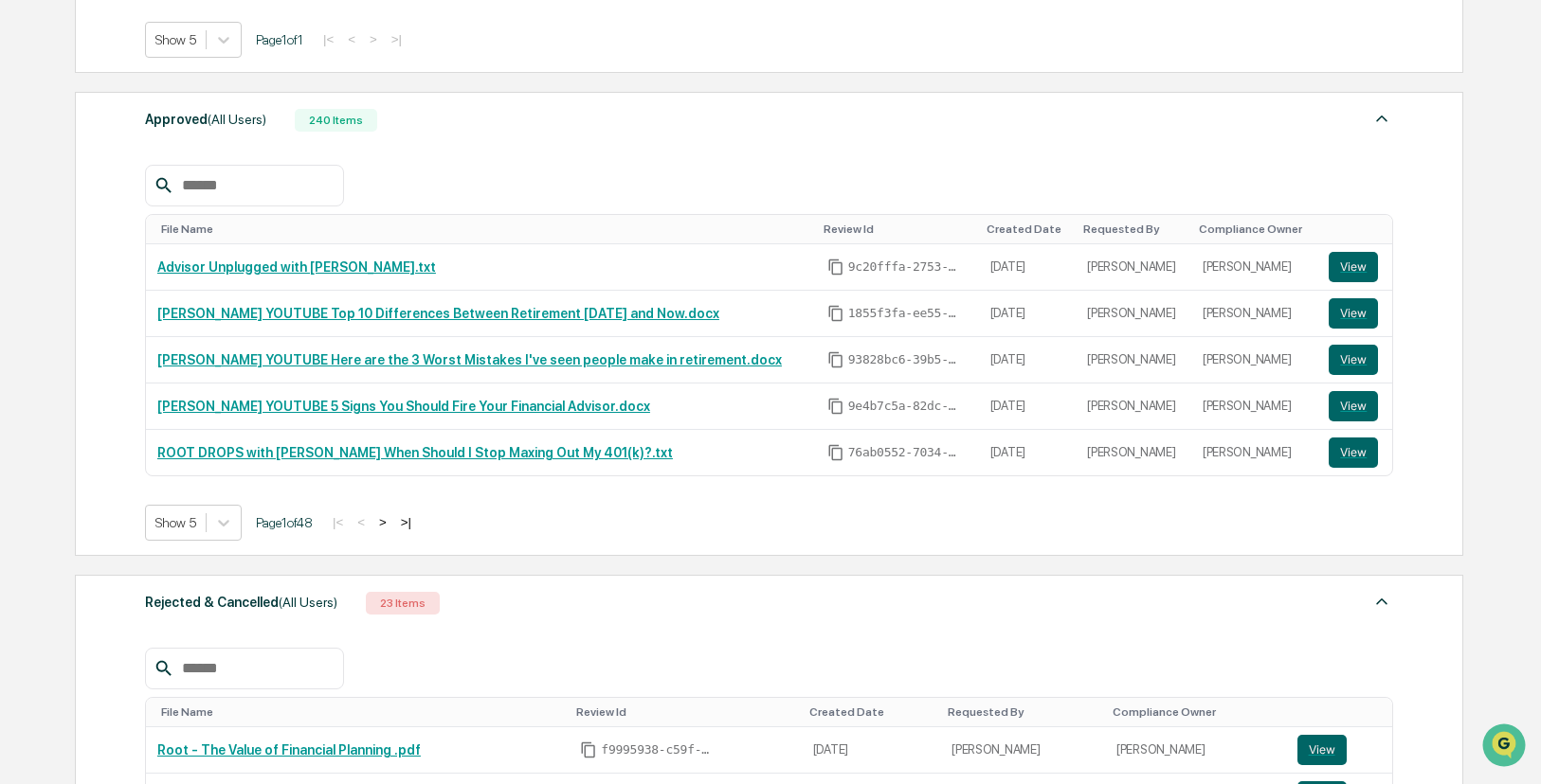
scroll to position [717, 0]
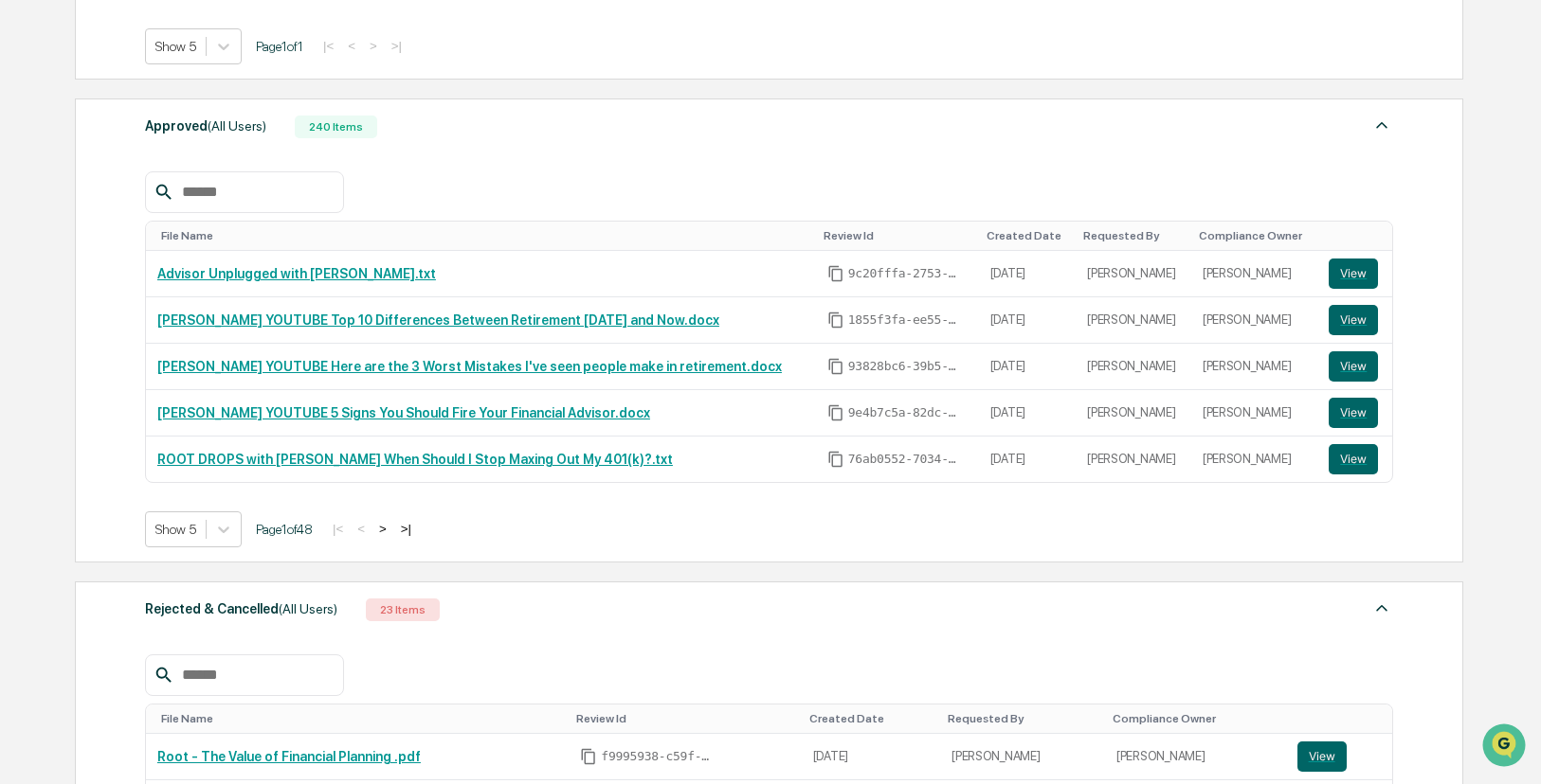
click at [392, 531] on button ">" at bounding box center [383, 528] width 19 height 16
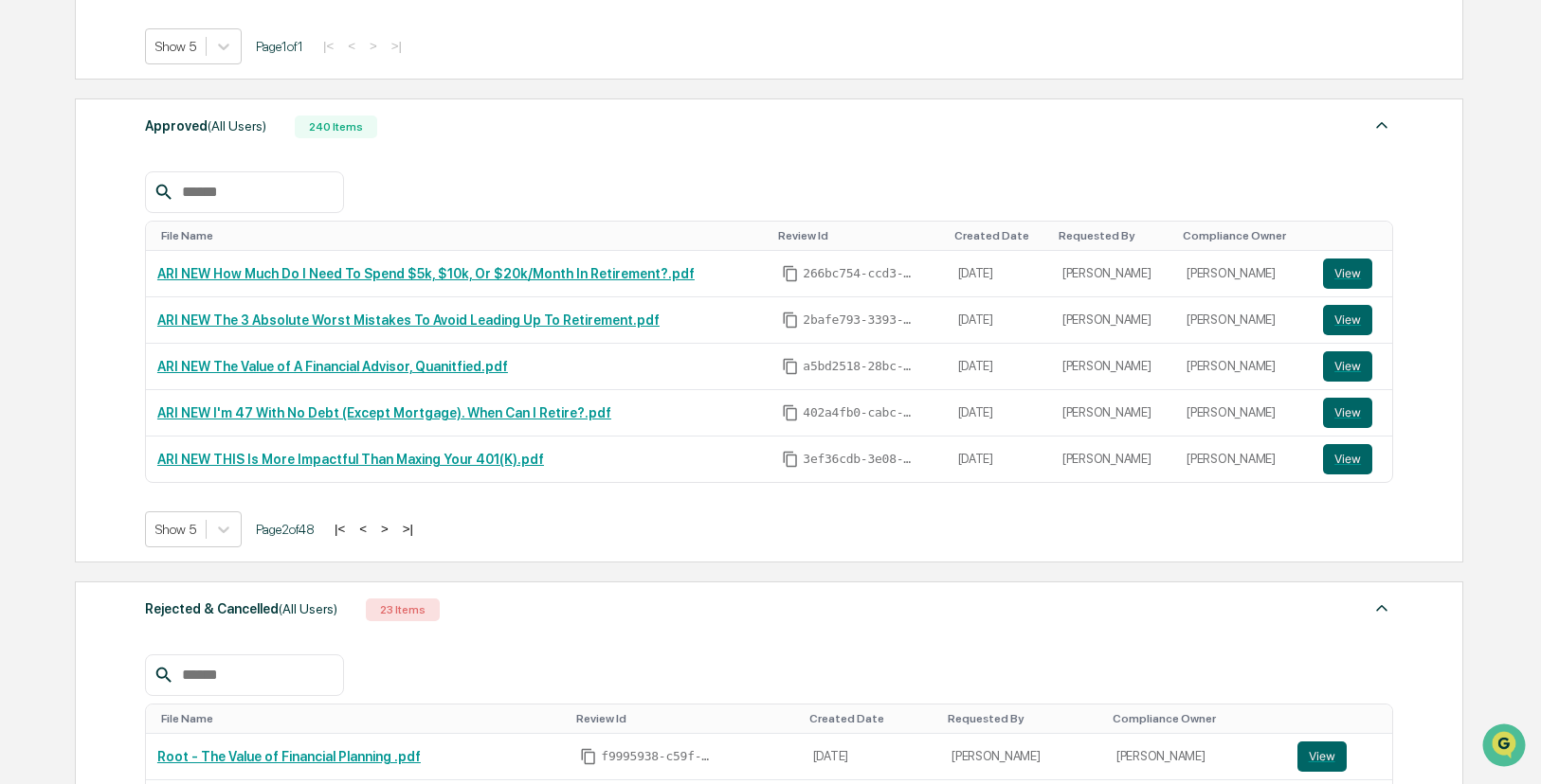
click at [394, 531] on button ">" at bounding box center [385, 528] width 19 height 16
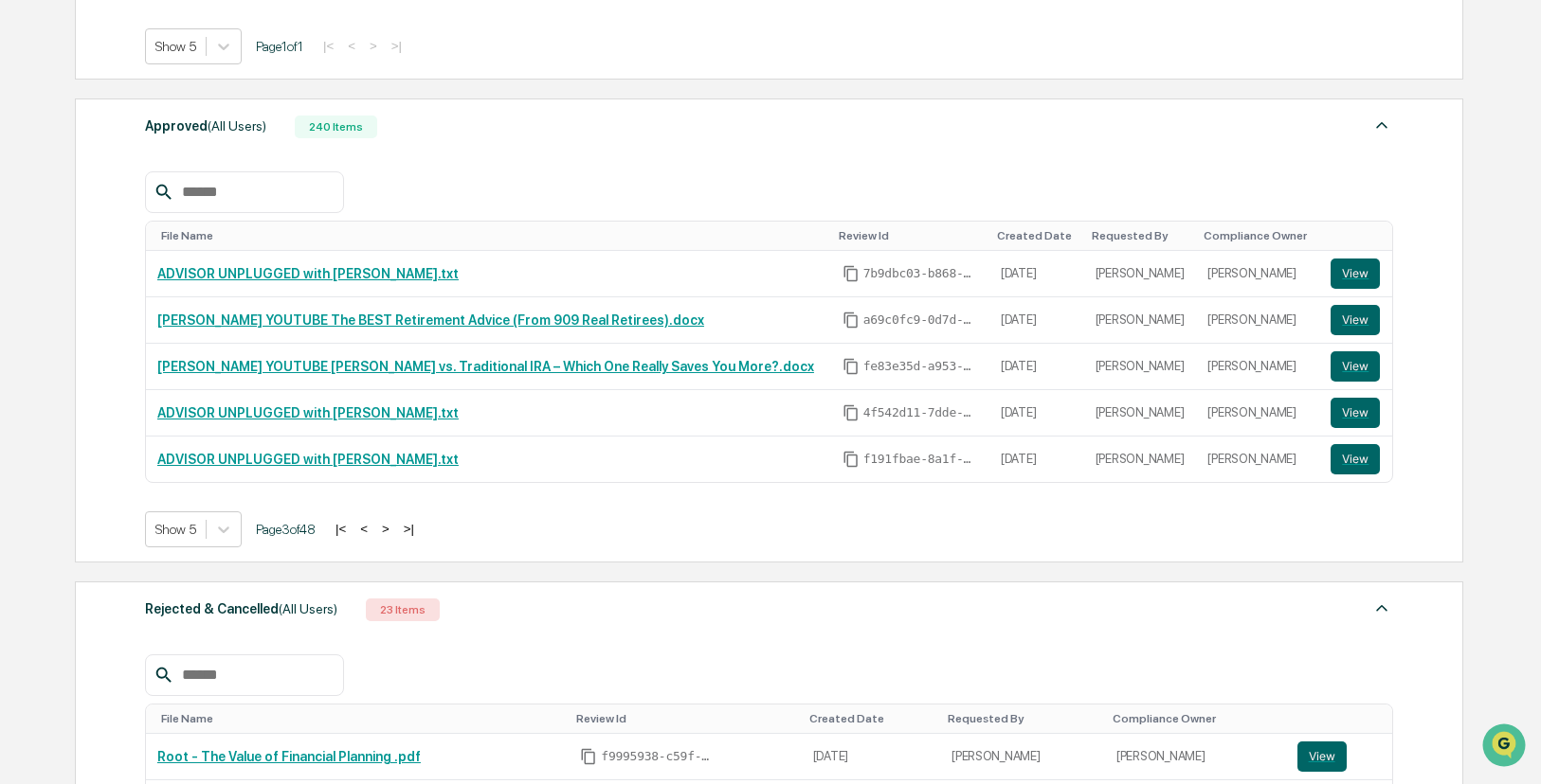
click at [395, 531] on button ">" at bounding box center [385, 528] width 19 height 16
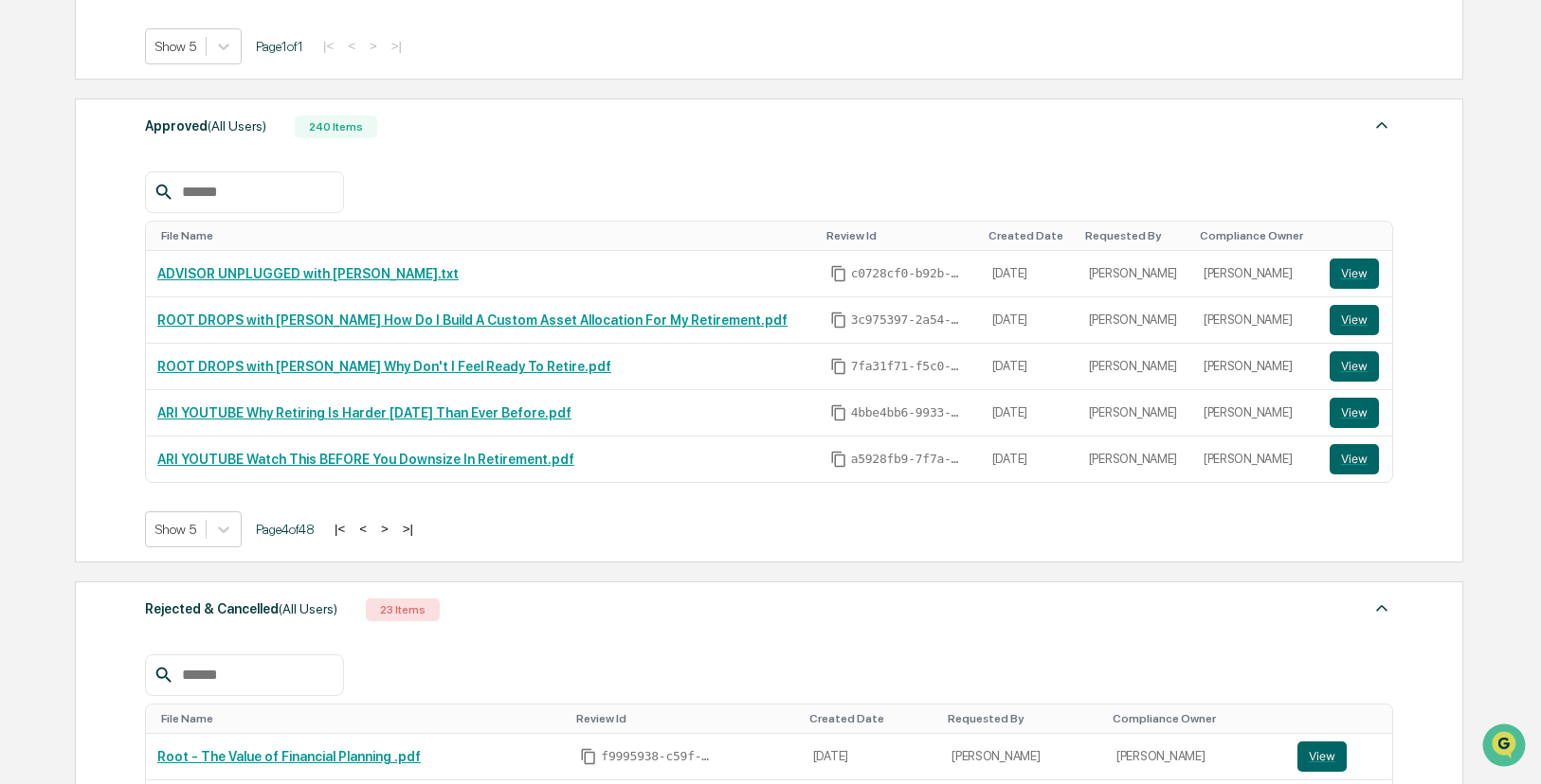
click at [394, 531] on button ">" at bounding box center [385, 528] width 19 height 16
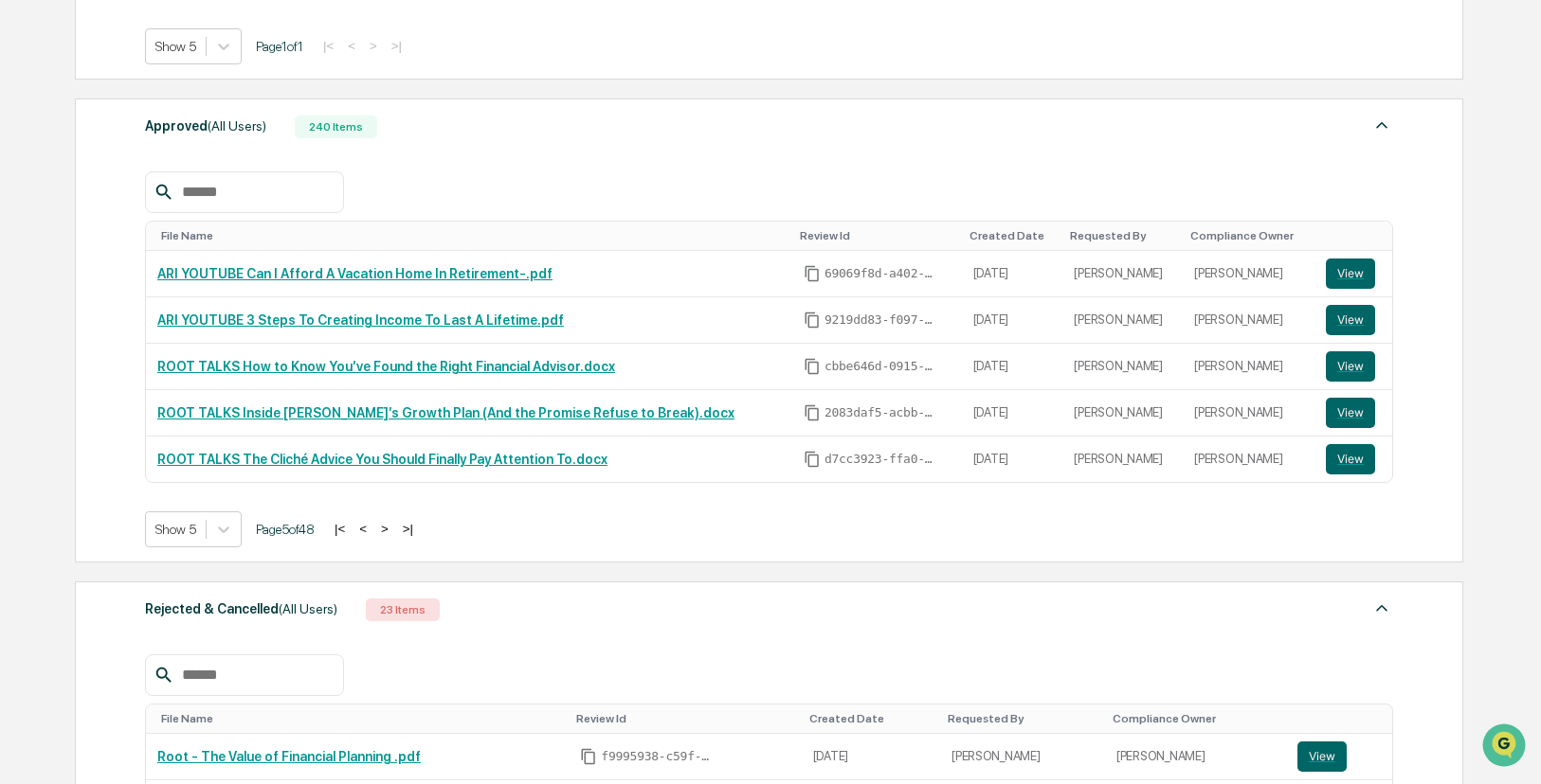
click at [394, 531] on button ">" at bounding box center [385, 528] width 19 height 16
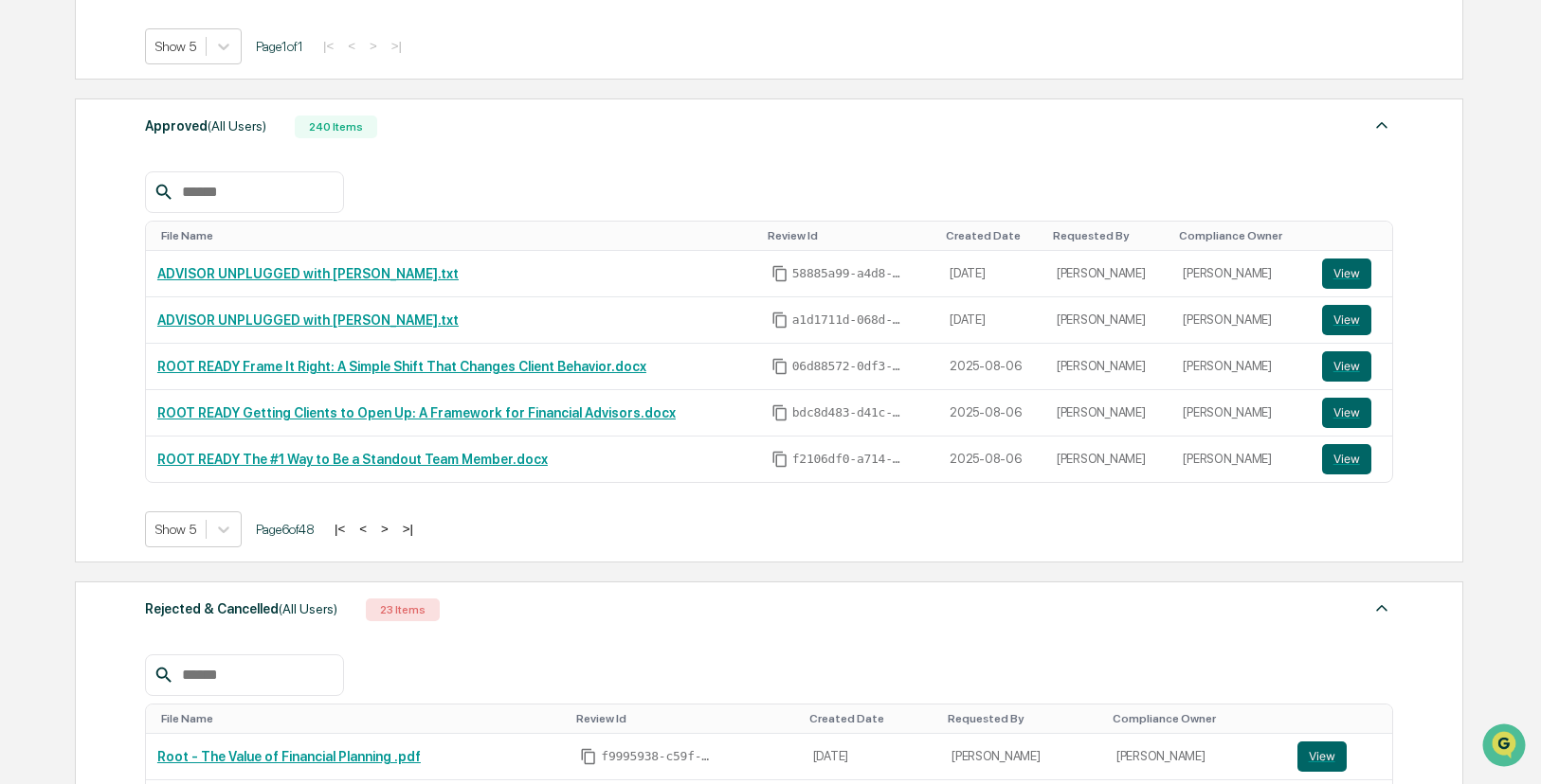
click at [394, 531] on button ">" at bounding box center [385, 528] width 19 height 16
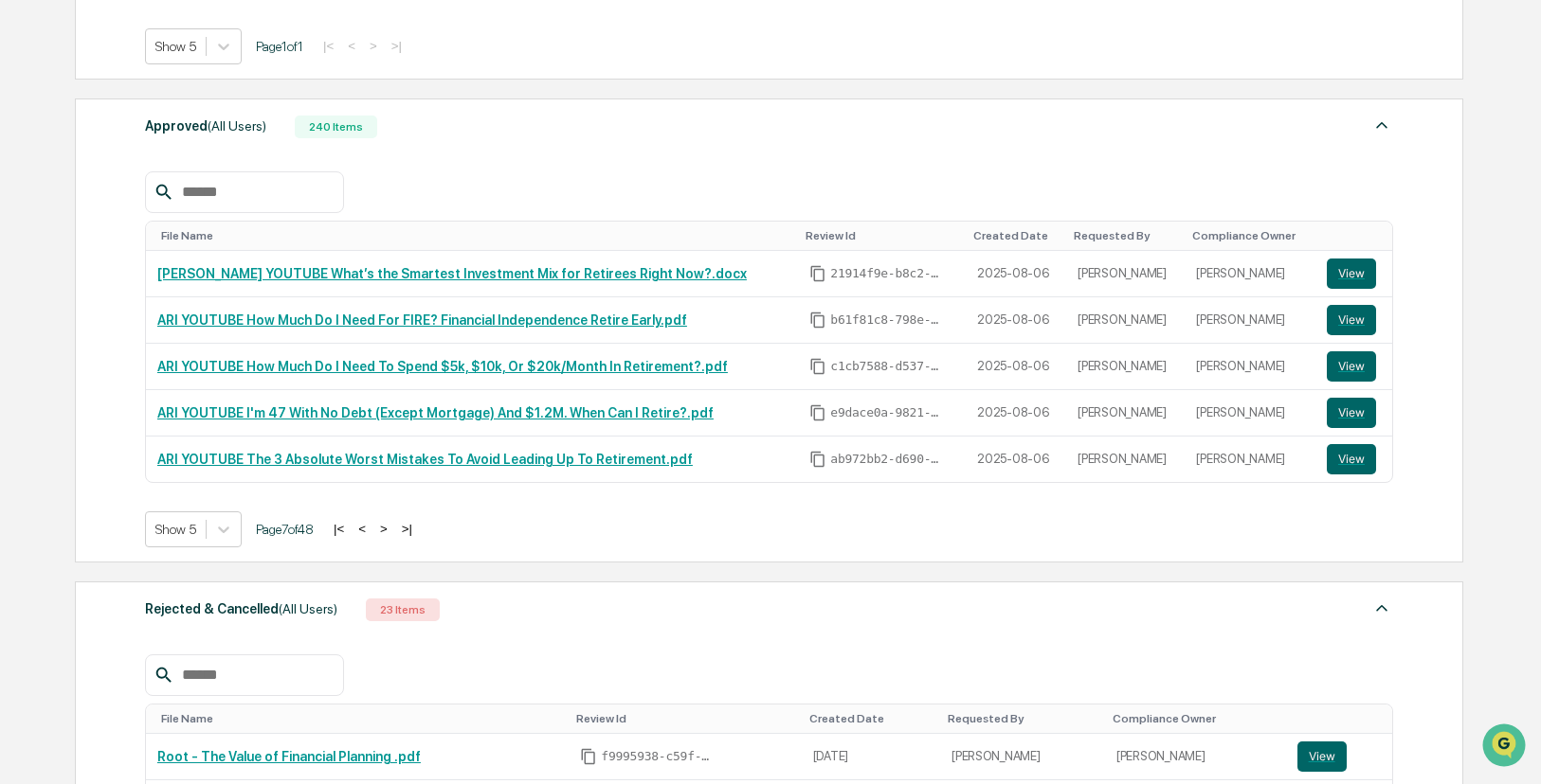
click at [393, 531] on button ">" at bounding box center [384, 528] width 19 height 16
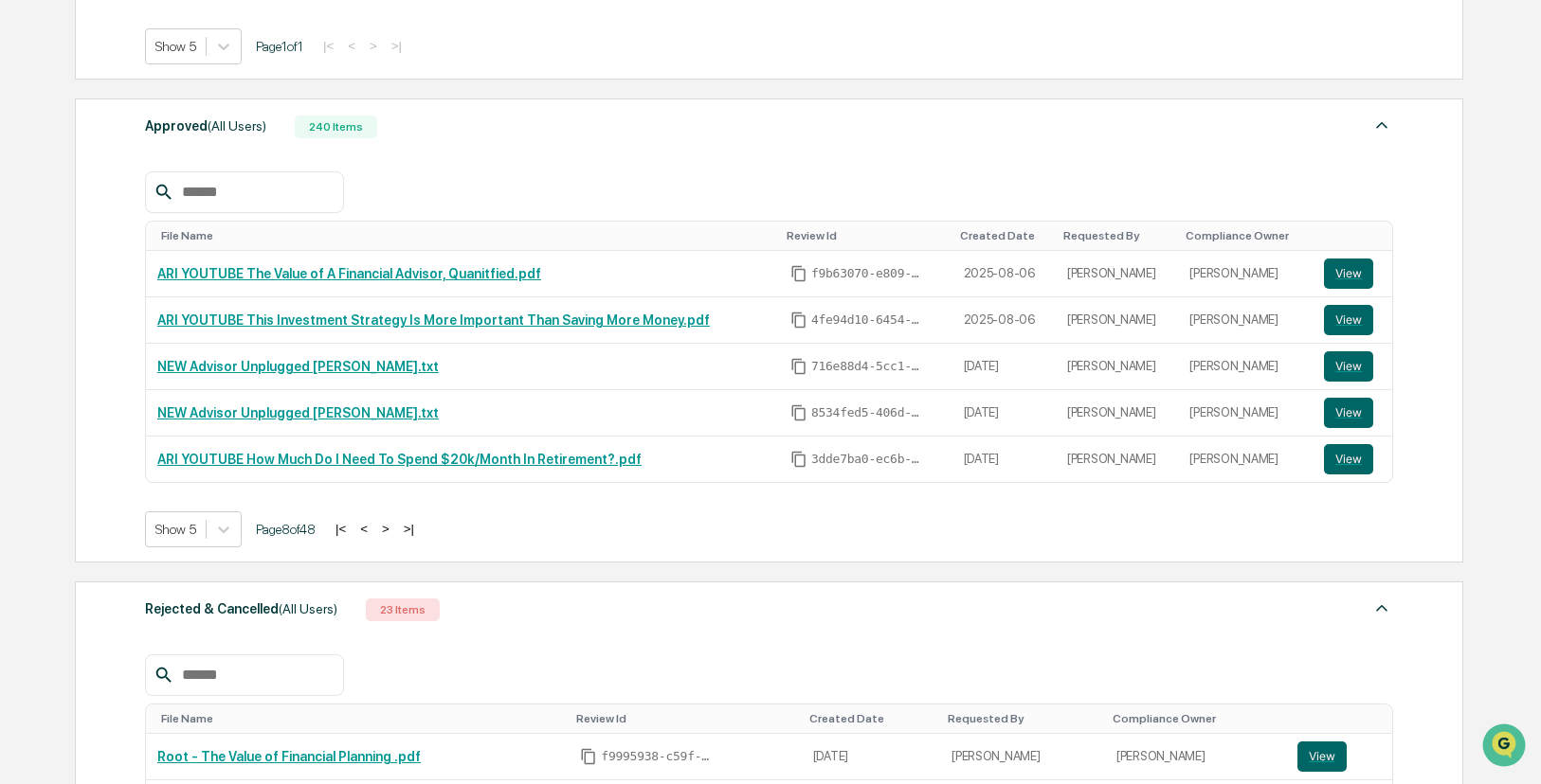
click at [395, 531] on button ">" at bounding box center [385, 528] width 19 height 16
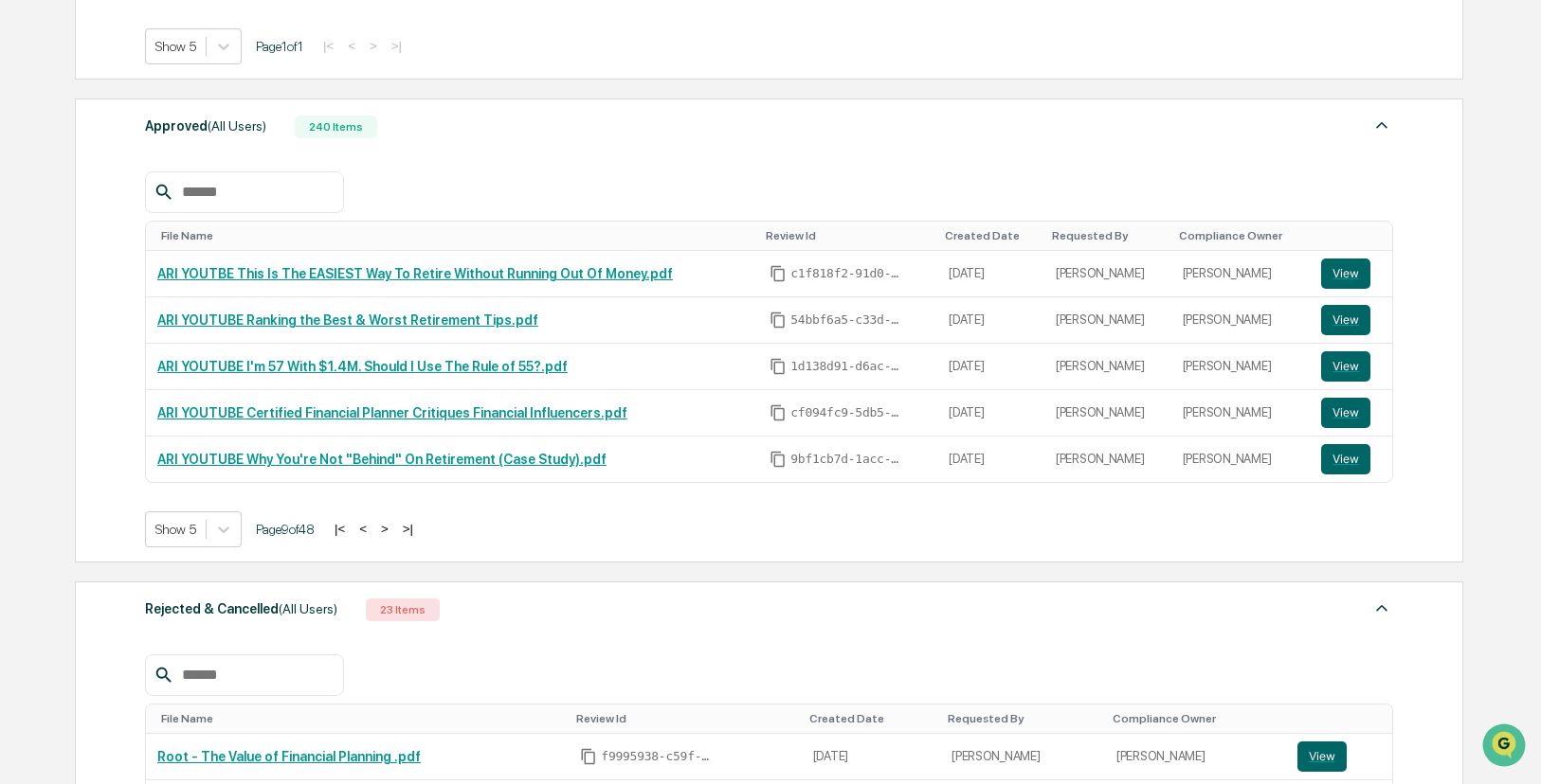
click at [394, 531] on button ">" at bounding box center [385, 528] width 19 height 16
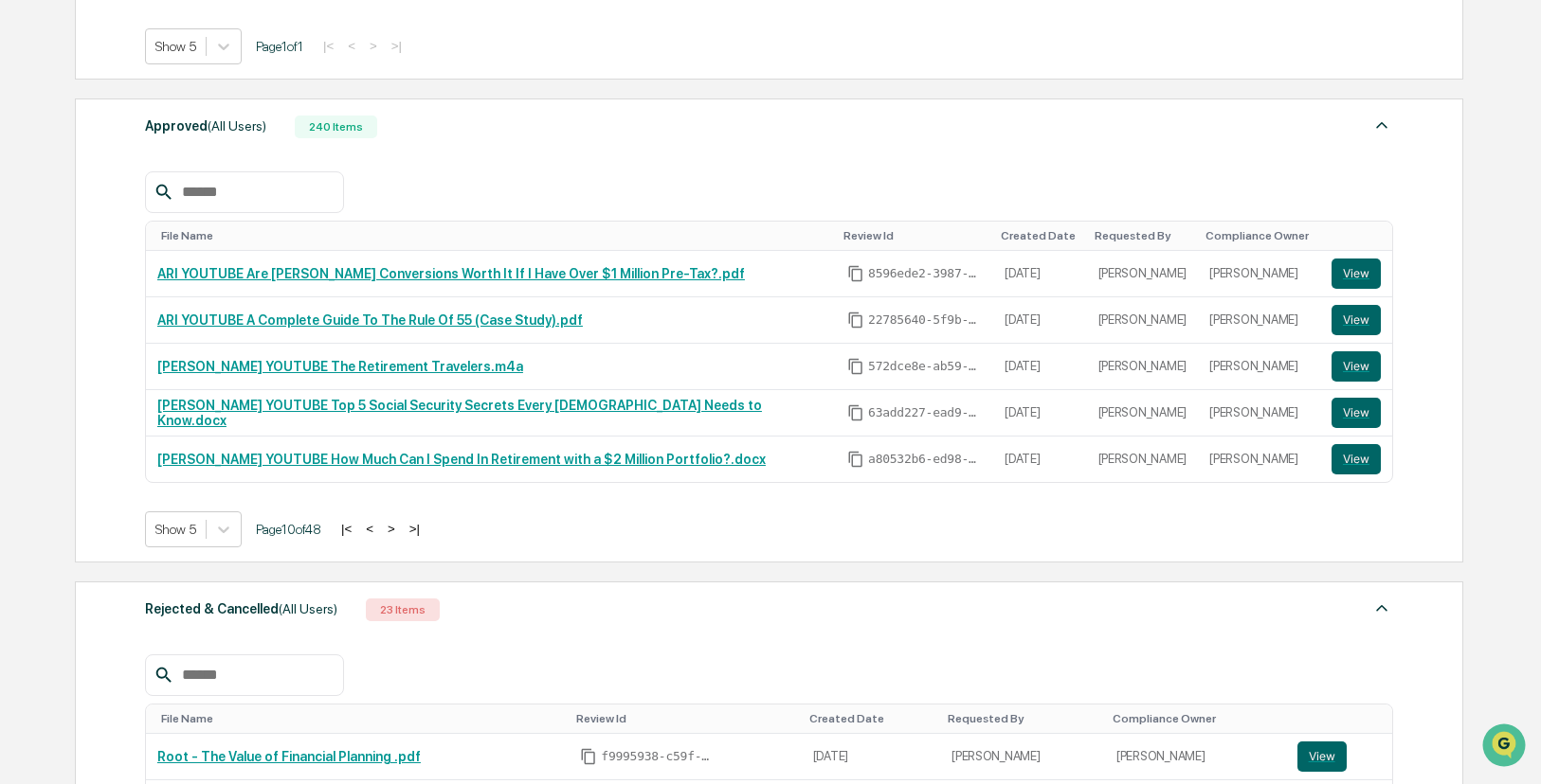
click at [401, 532] on button ">" at bounding box center [391, 528] width 19 height 16
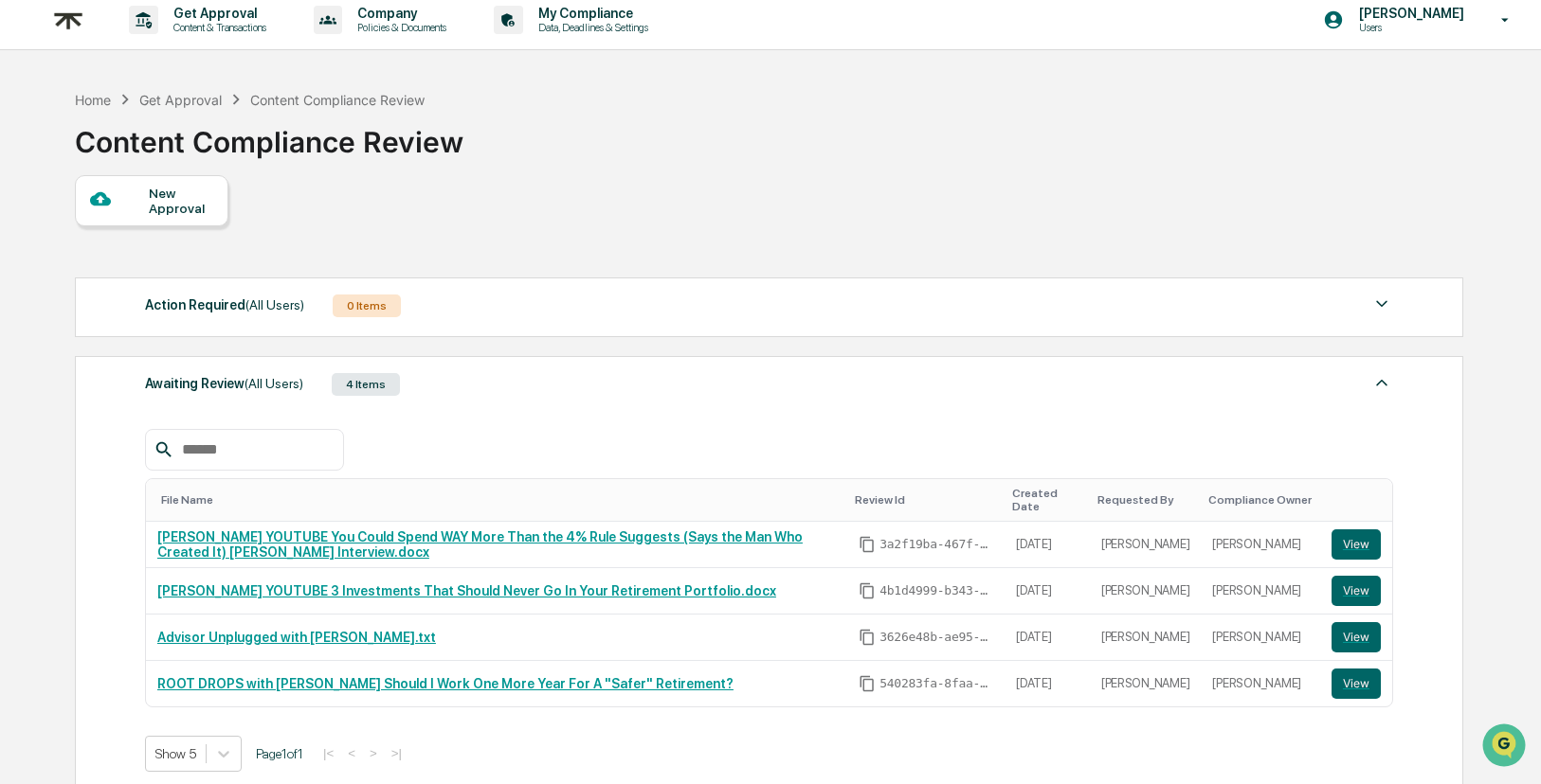
scroll to position [0, 0]
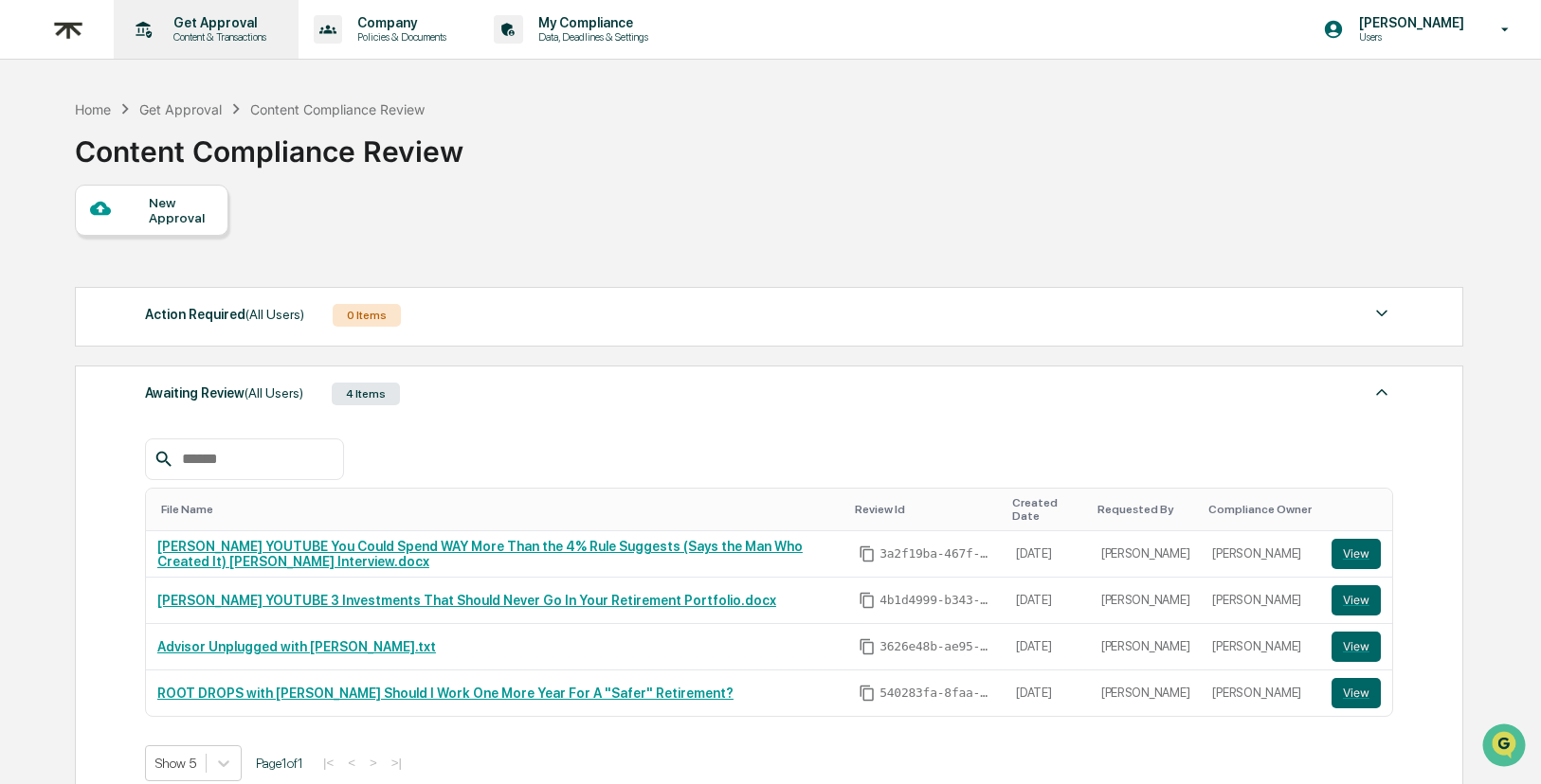
click at [235, 36] on p "Content & Transactions" at bounding box center [217, 37] width 117 height 13
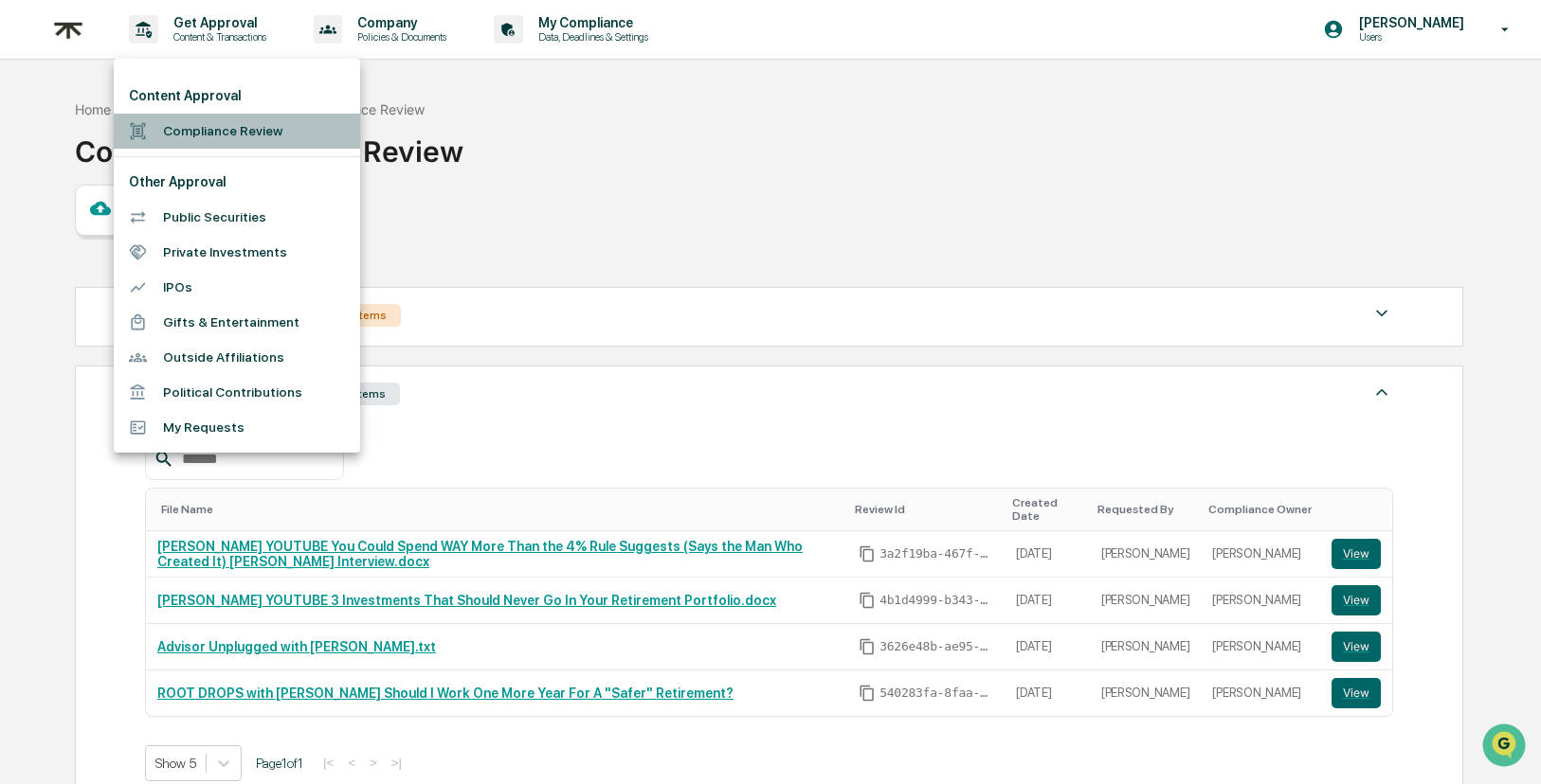
click at [188, 121] on li "Compliance Review" at bounding box center [237, 131] width 246 height 35
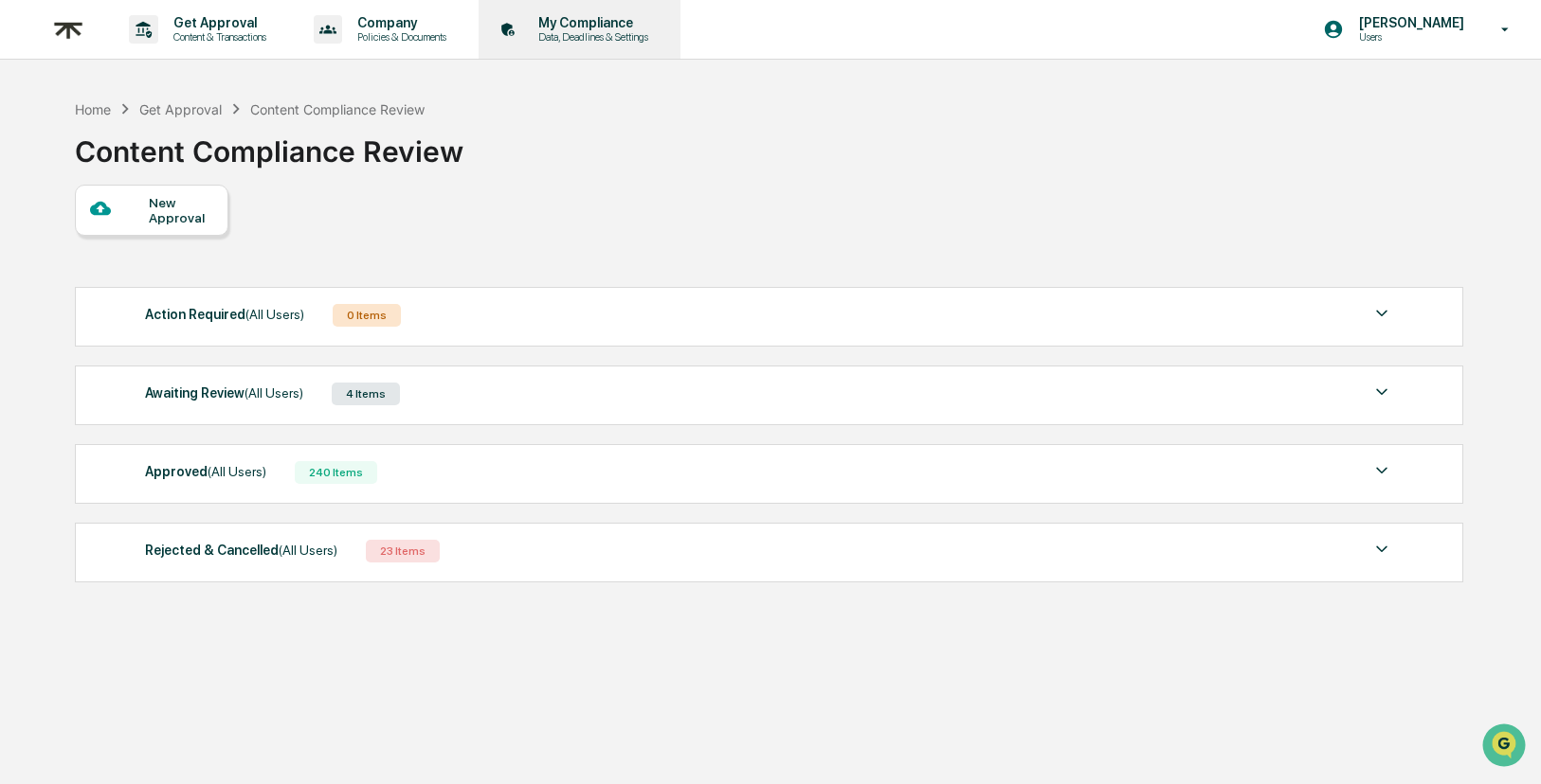
click at [657, 30] on p "My Compliance" at bounding box center [590, 23] width 135 height 15
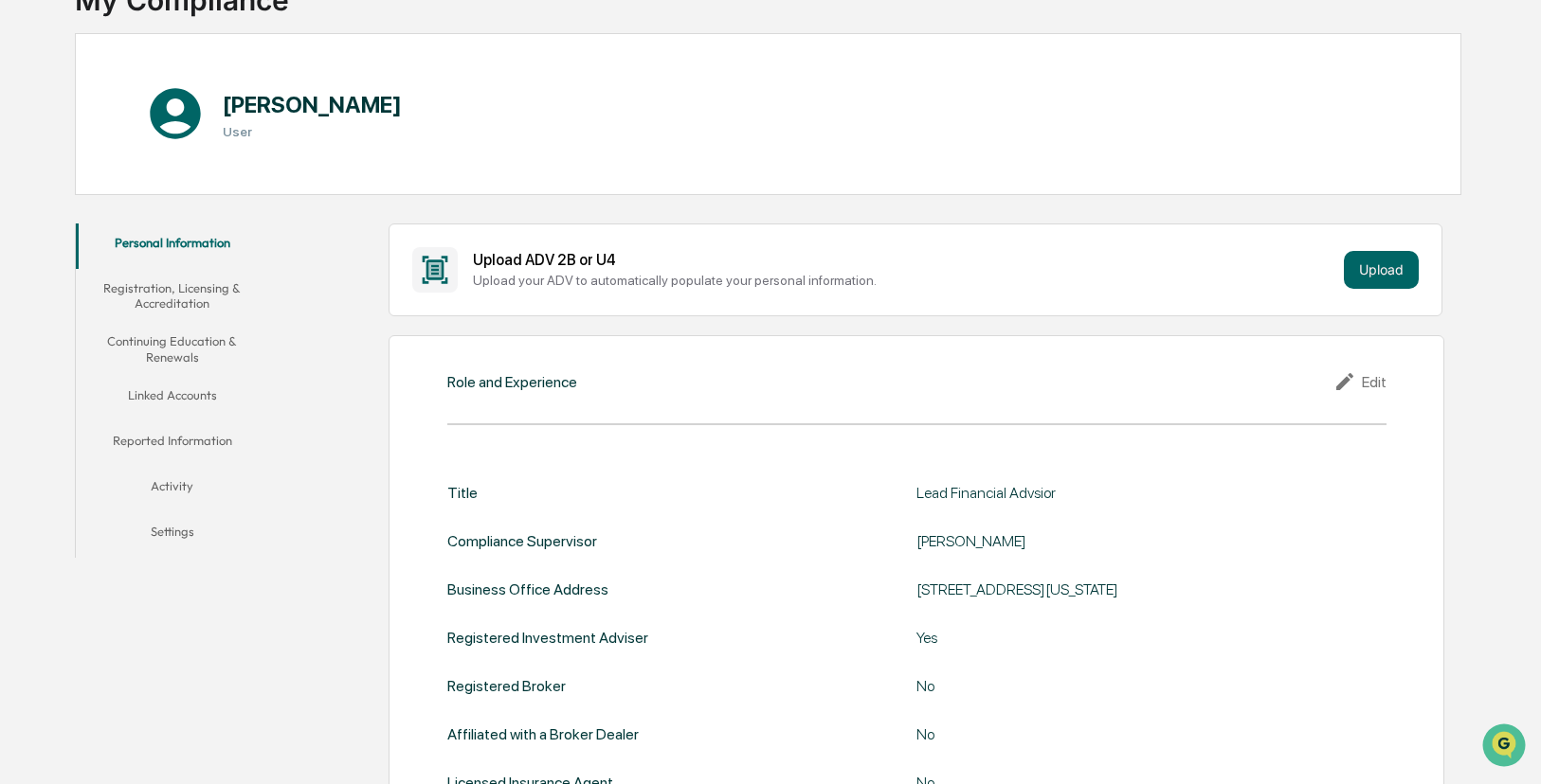
click at [193, 390] on button "Linked Accounts" at bounding box center [172, 399] width 194 height 46
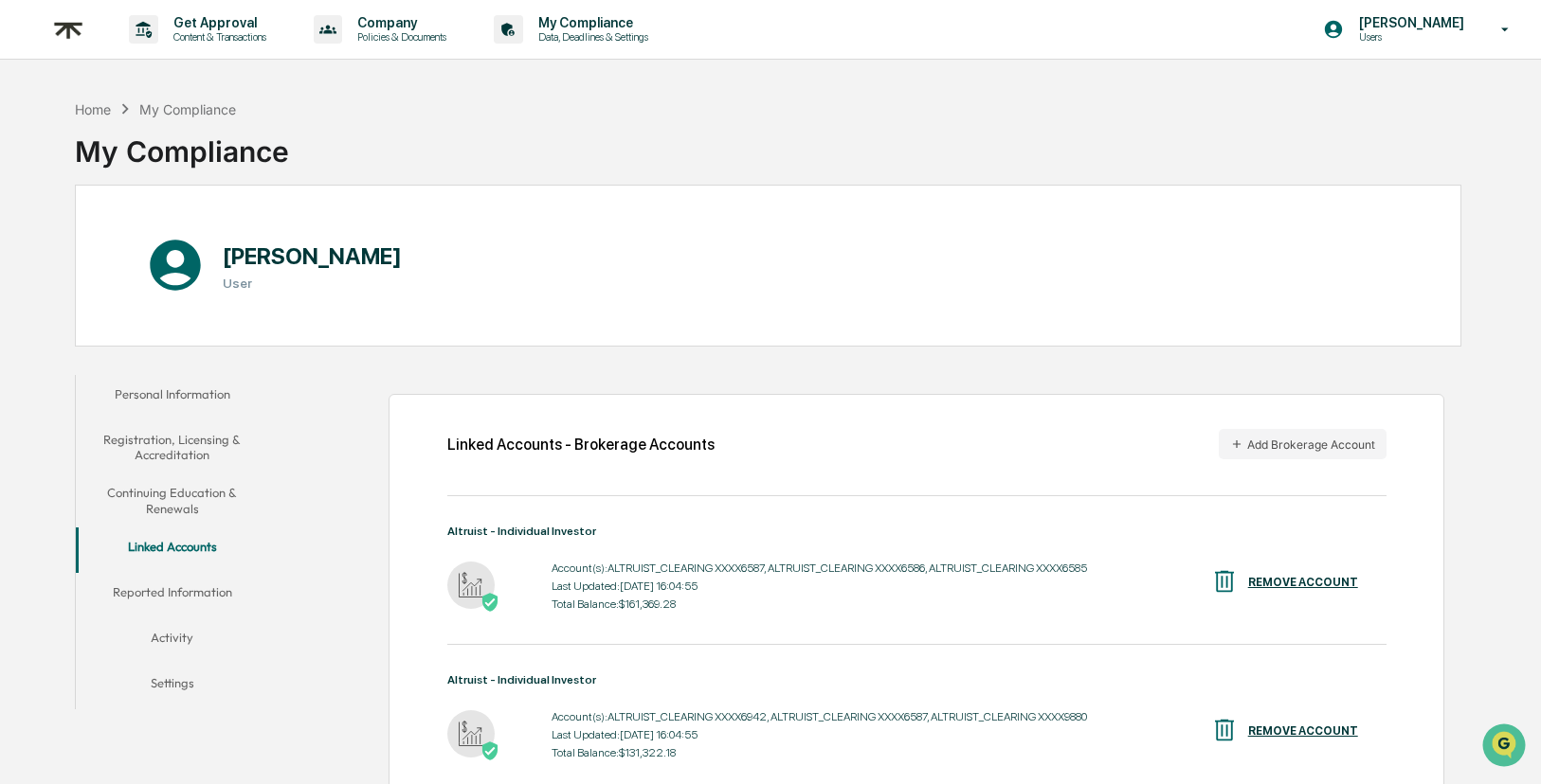
click at [1309, 459] on div "Linked Accounts - Brokerage Accounts Add Brokerage Account" at bounding box center [917, 444] width 939 height 31
click at [1302, 450] on button "Add Brokerage Account" at bounding box center [1302, 444] width 168 height 31
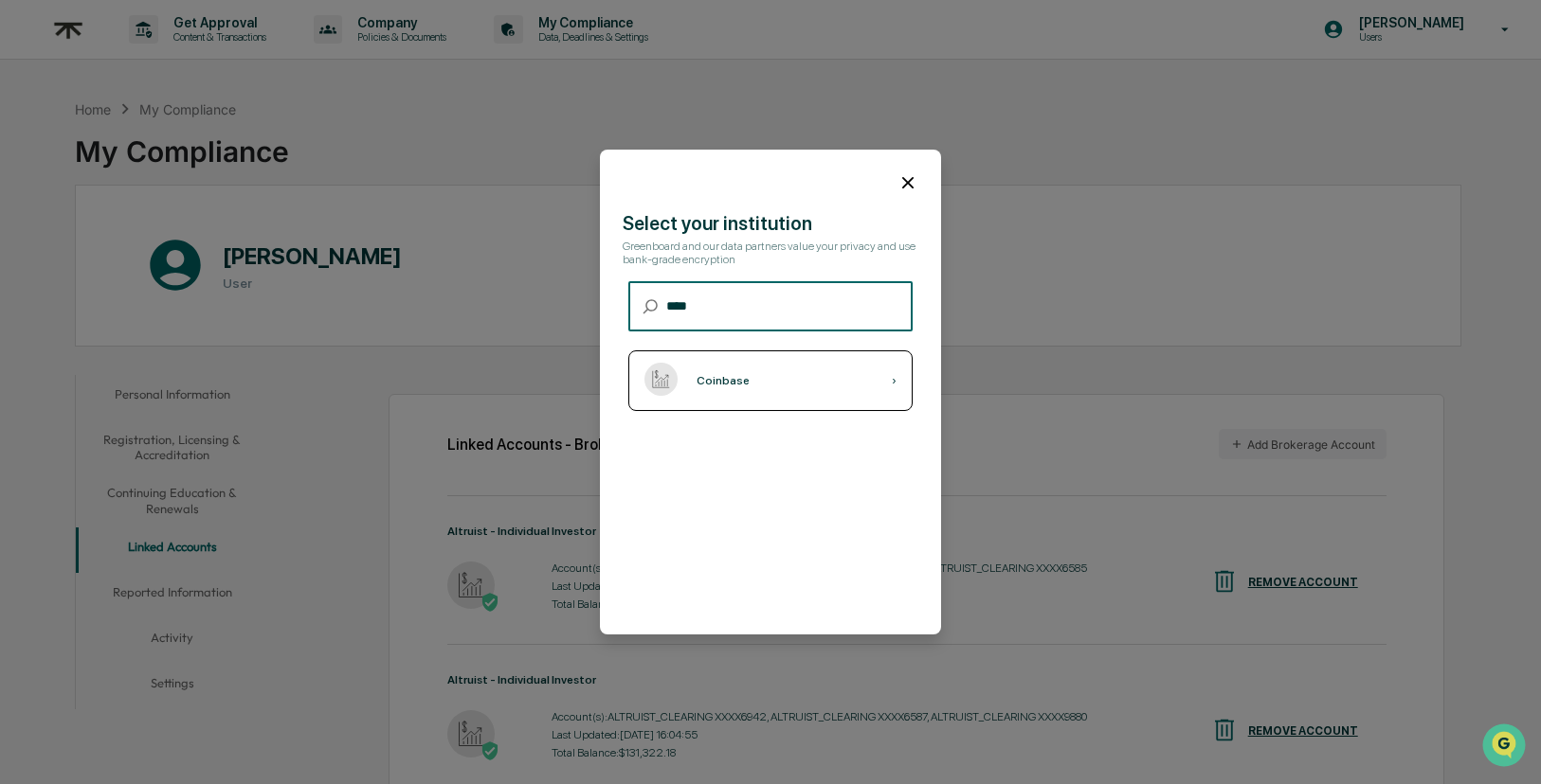
type input "****"
click at [747, 362] on div "Coinbase ›" at bounding box center [770, 381] width 284 height 61
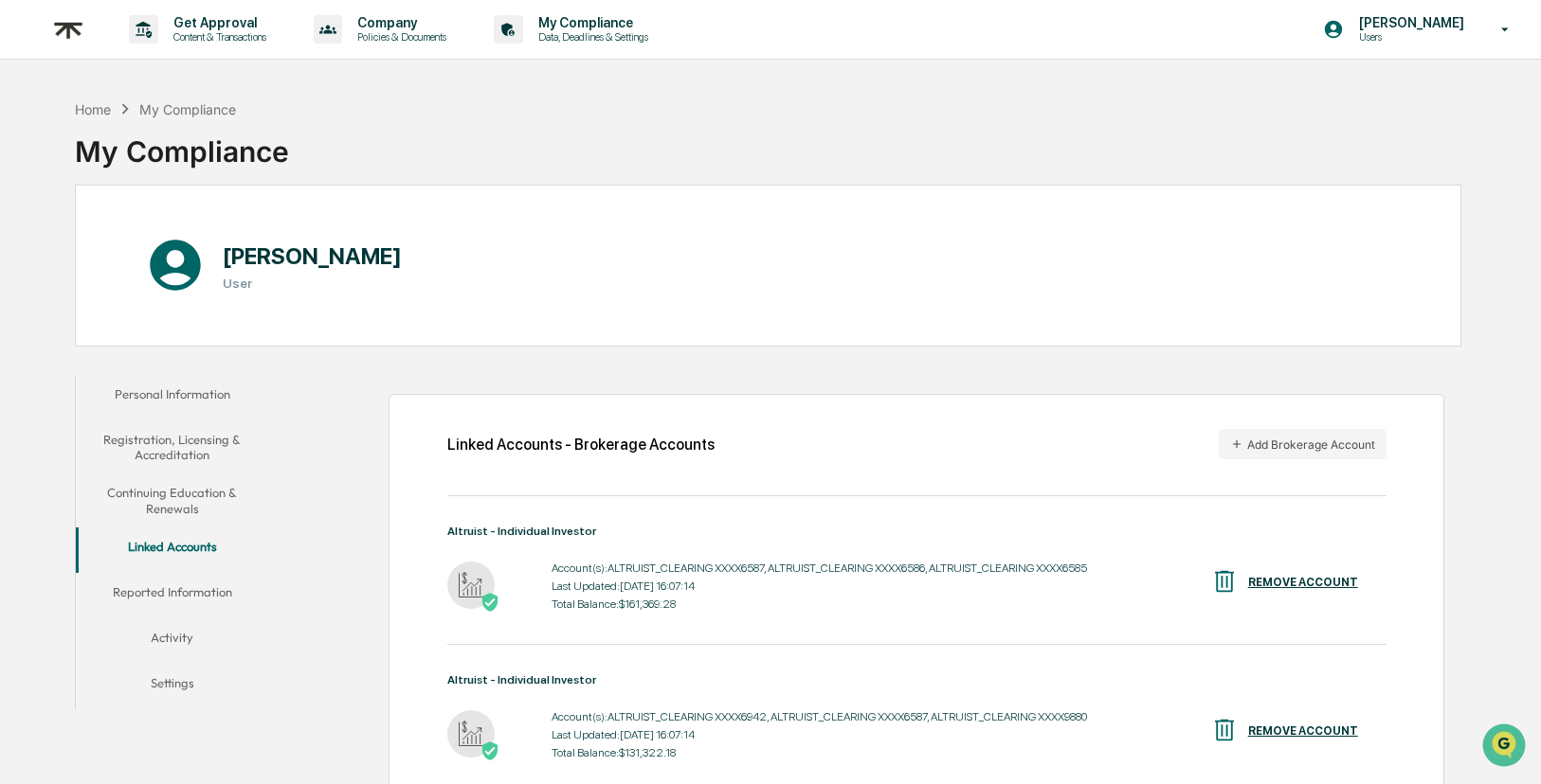
click at [197, 449] on button "Registration, Licensing & Accreditation" at bounding box center [172, 447] width 194 height 54
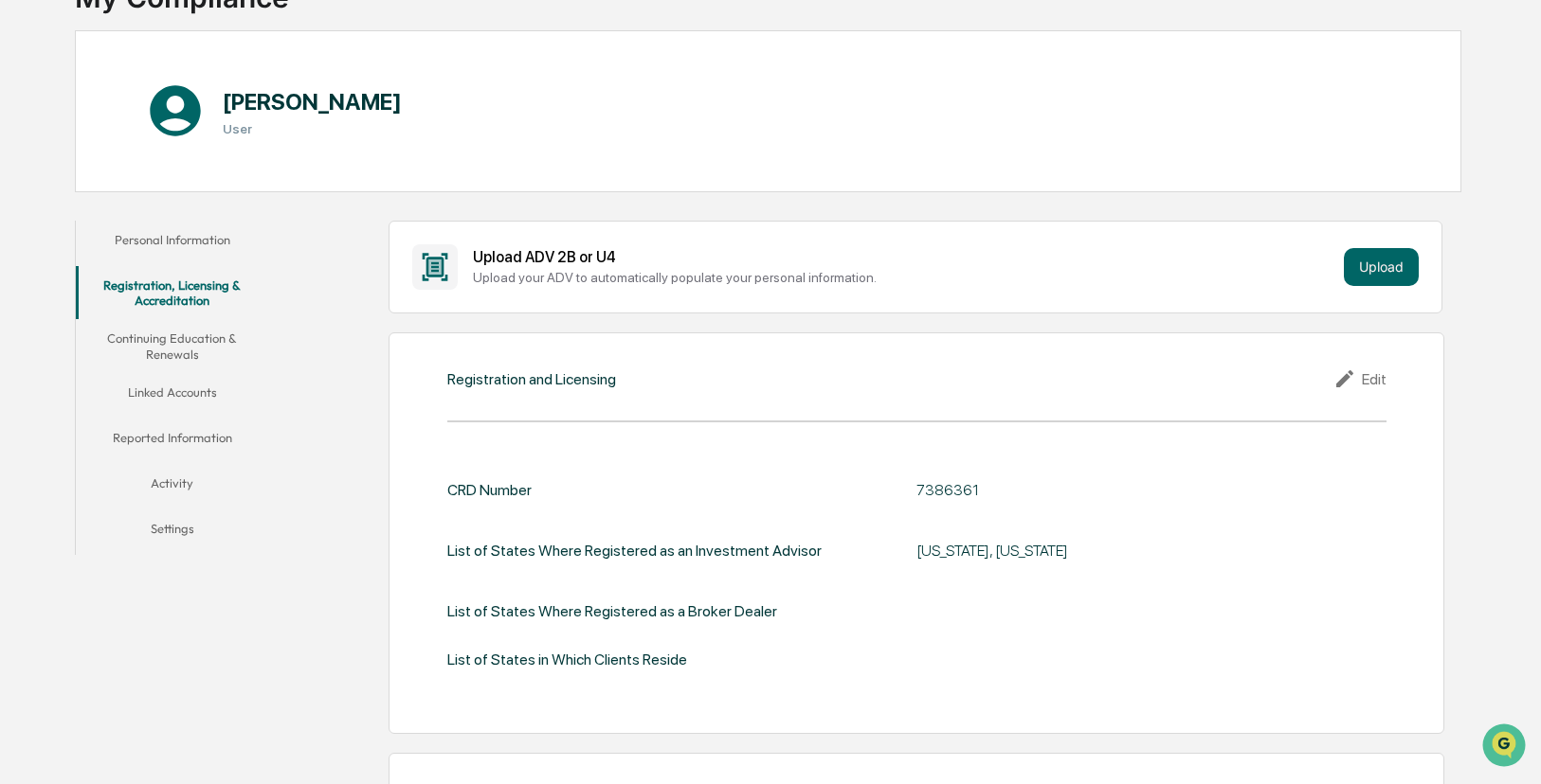
scroll to position [283, 0]
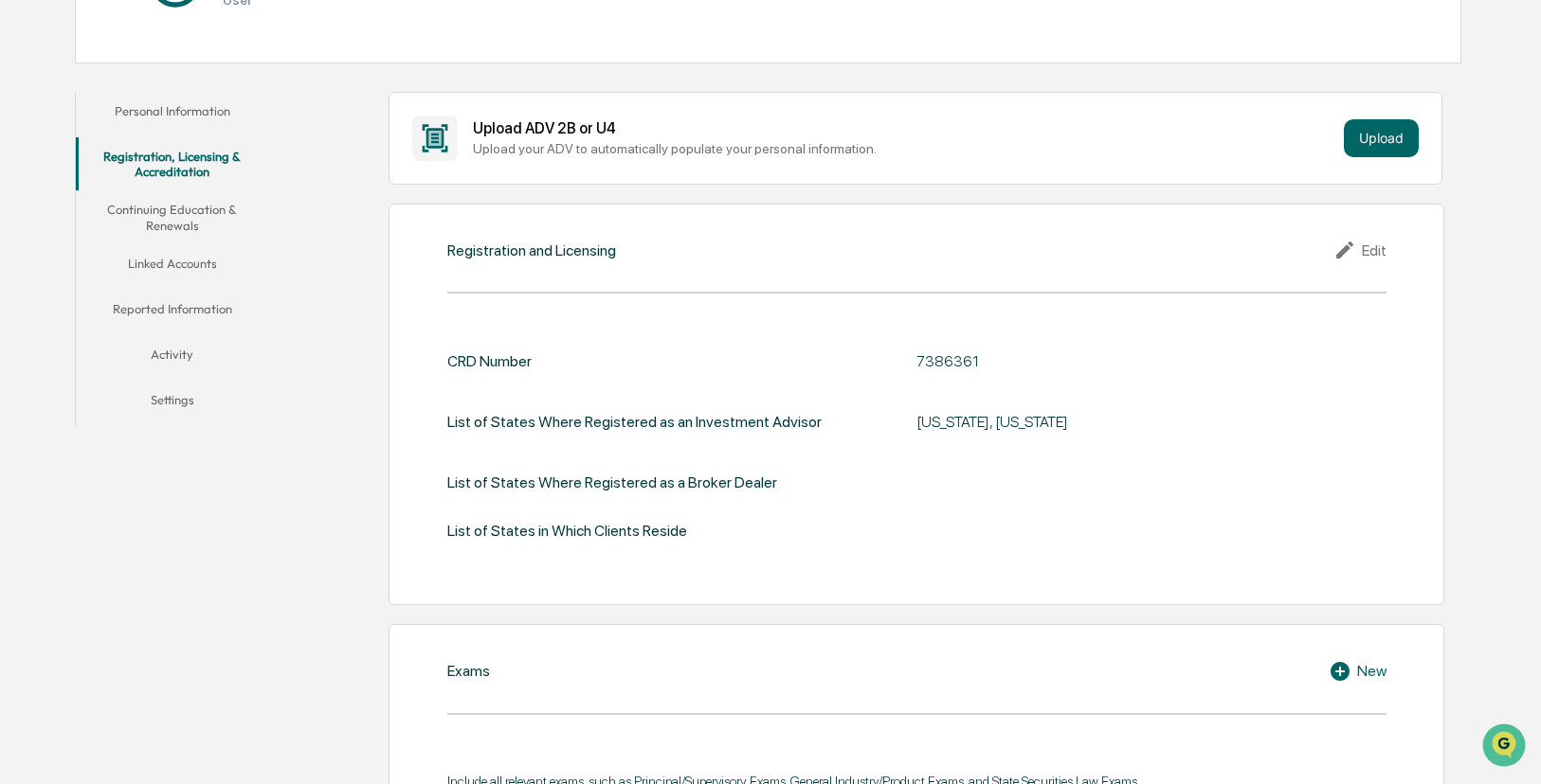
click at [156, 266] on button "Linked Accounts" at bounding box center [172, 267] width 194 height 46
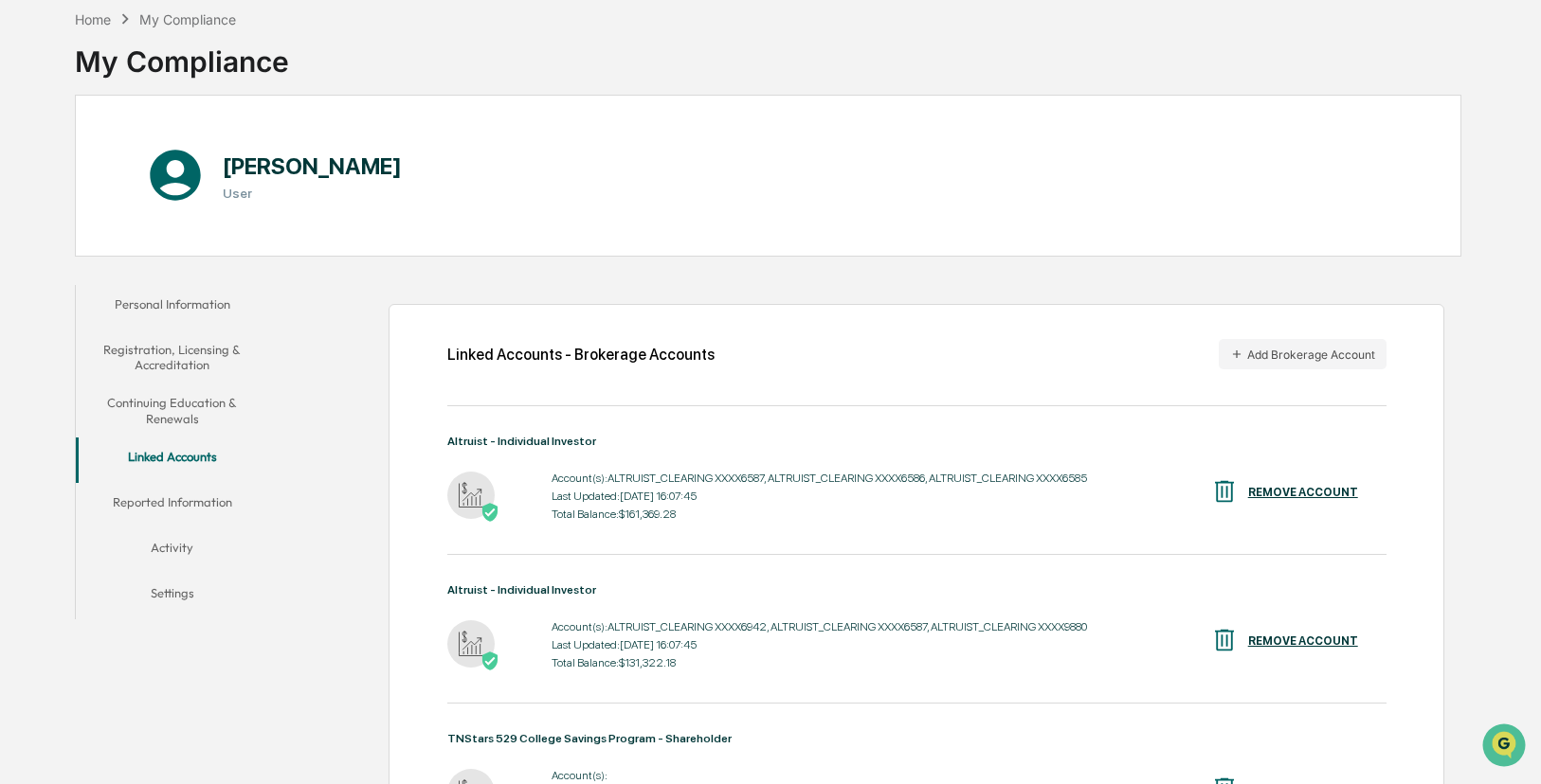
scroll to position [283, 0]
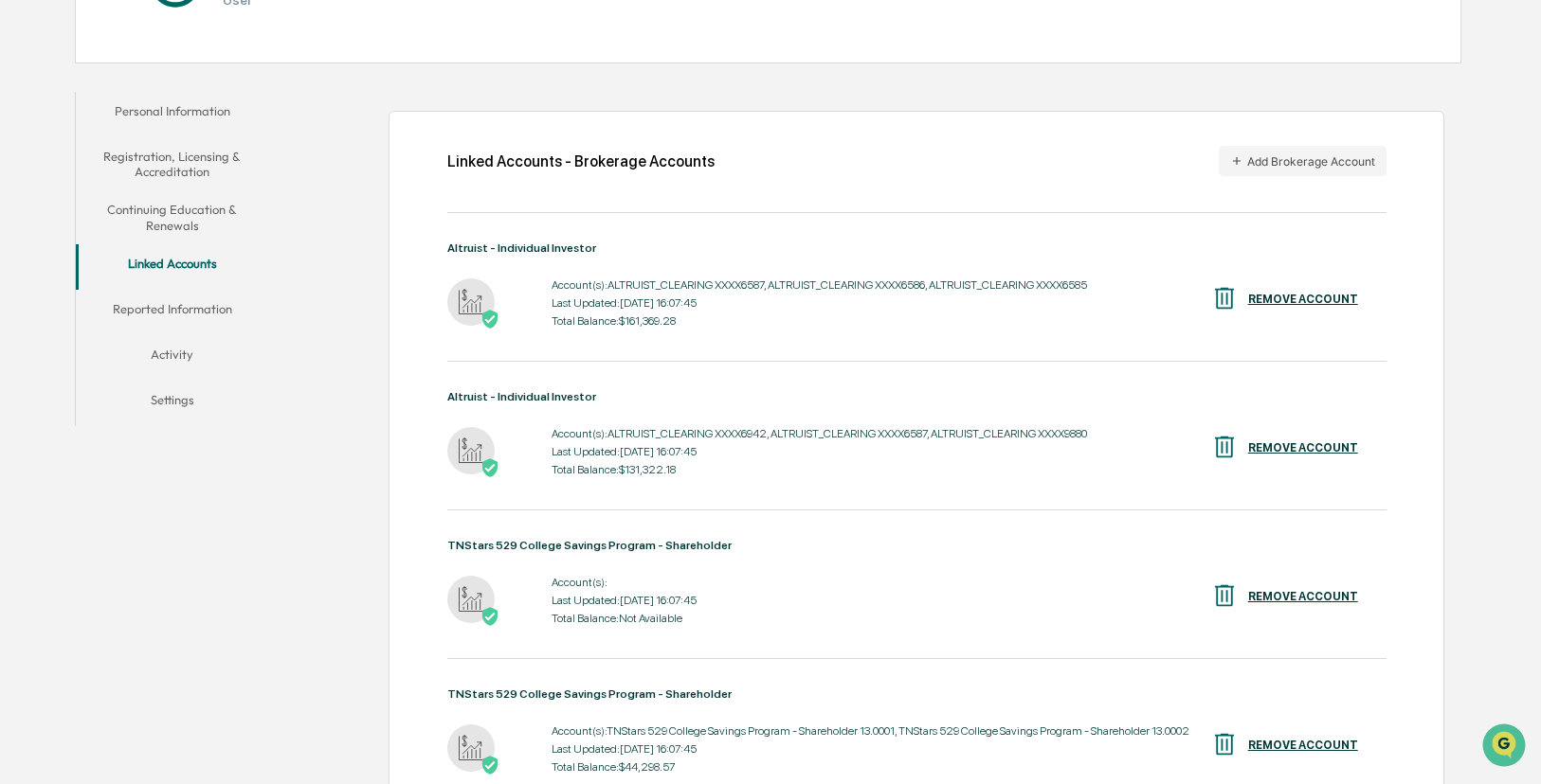
click at [146, 118] on button "Personal Information" at bounding box center [172, 114] width 194 height 46
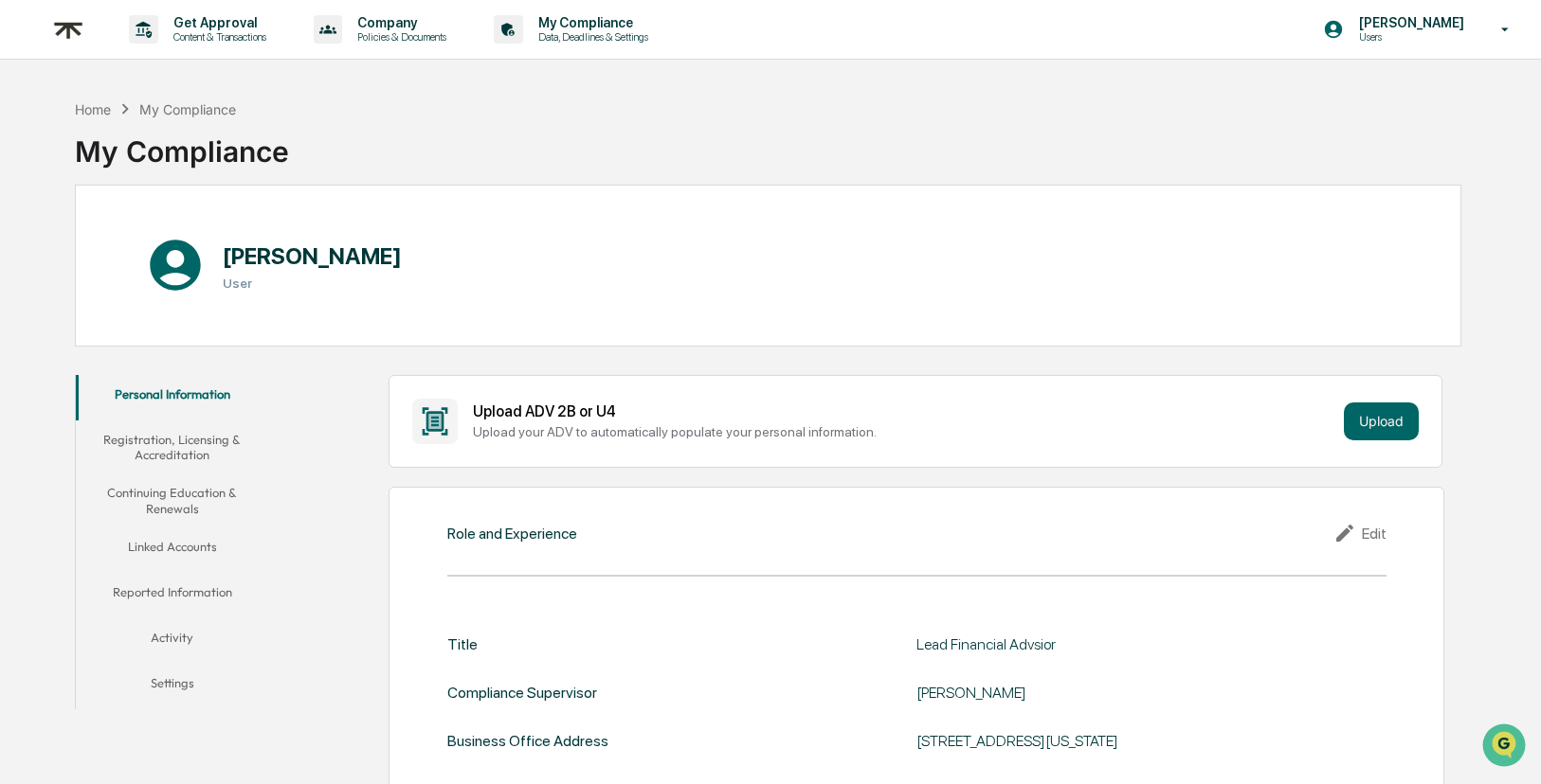
click at [186, 452] on button "Registration, Licensing & Accreditation" at bounding box center [172, 447] width 194 height 54
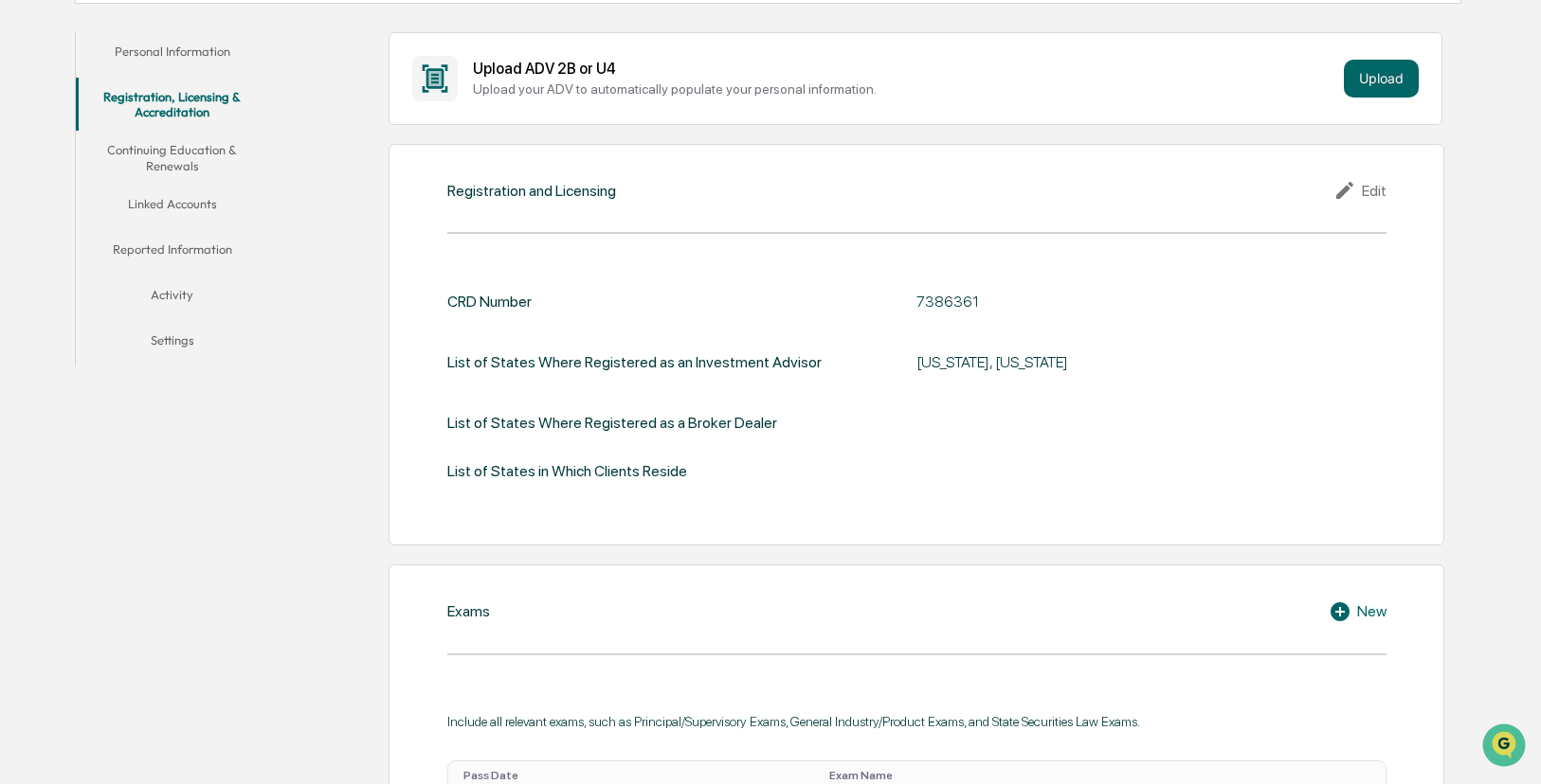
scroll to position [320, 0]
